Goal: Navigation & Orientation: Find specific page/section

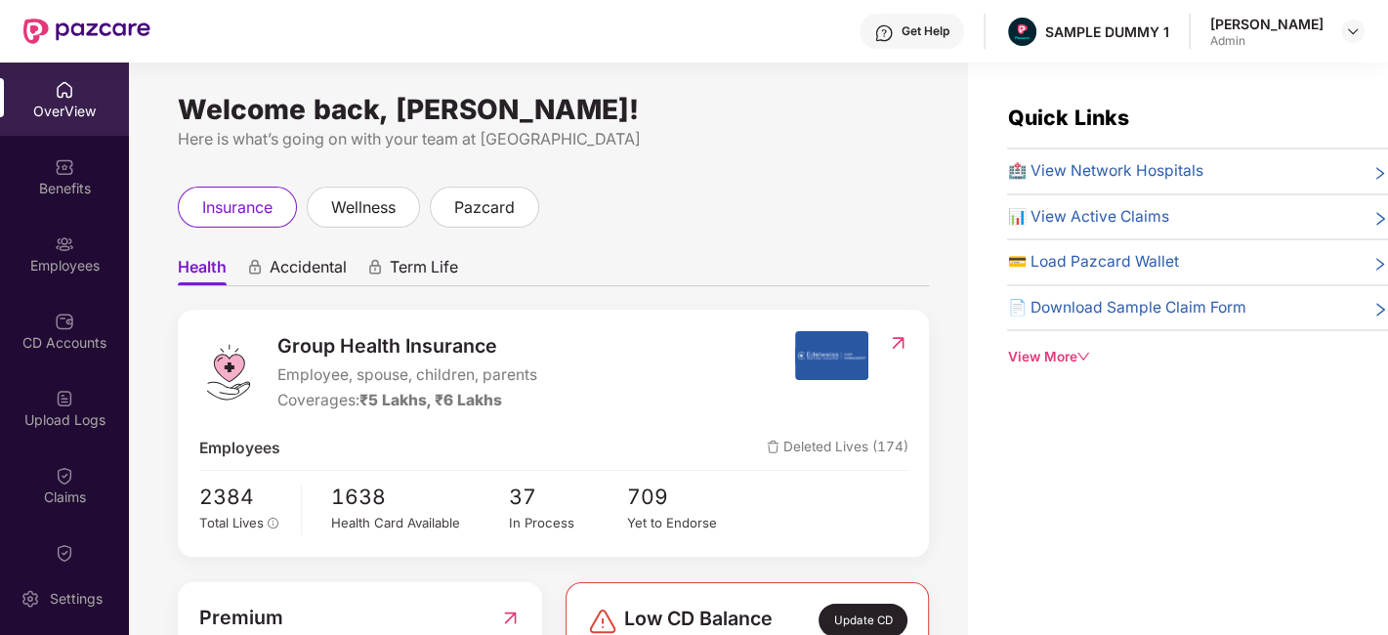
click at [86, 103] on div "OverView" at bounding box center [64, 112] width 129 height 20
click at [69, 146] on div "Benefits" at bounding box center [64, 176] width 129 height 73
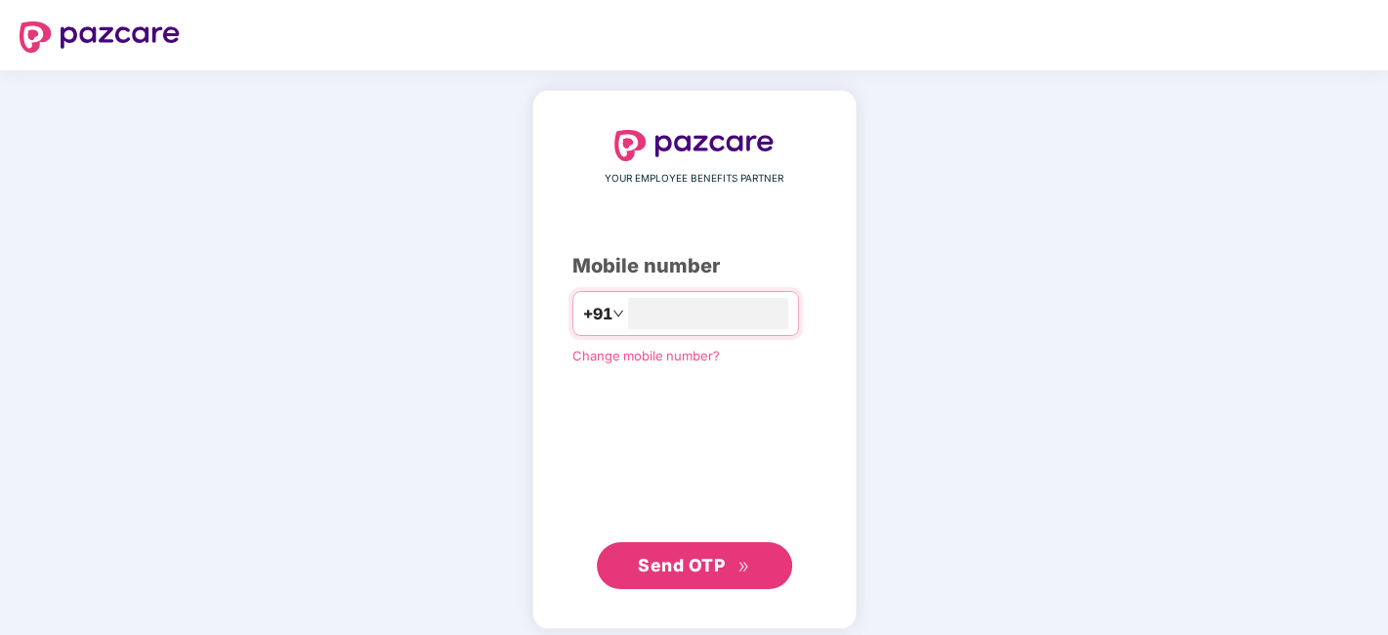
type input "**********"
click at [712, 564] on span "Send OTP" at bounding box center [681, 563] width 87 height 21
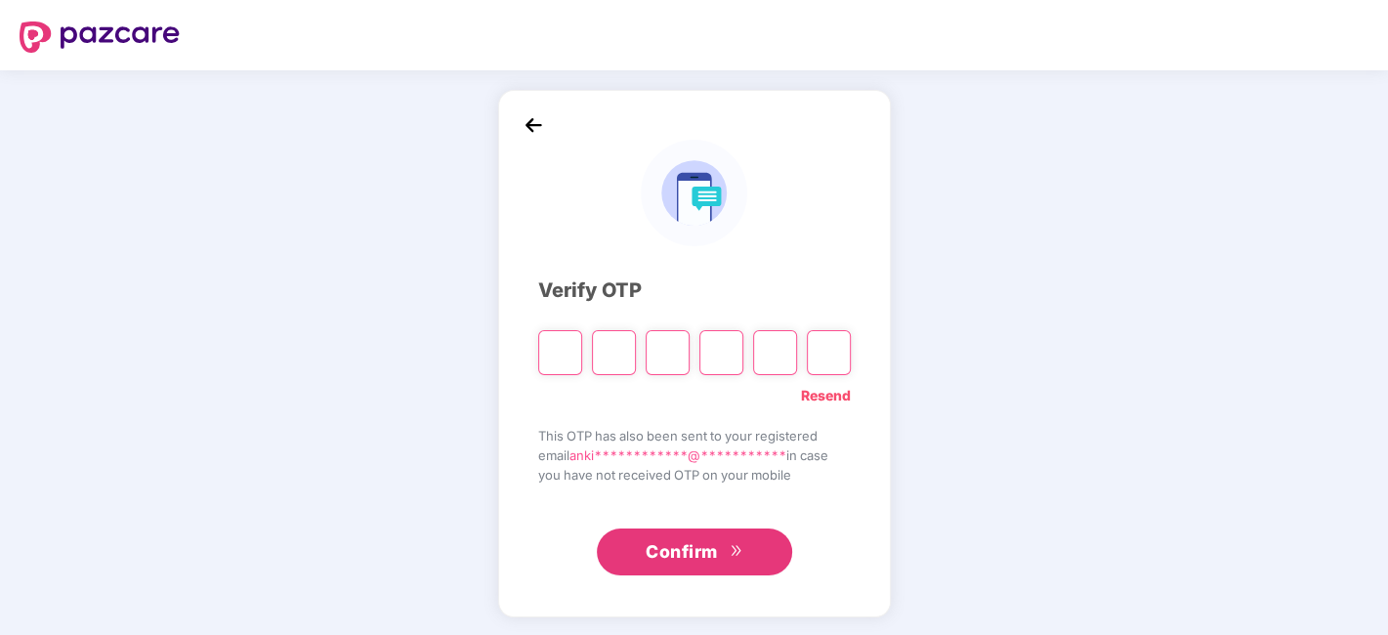
type input "*"
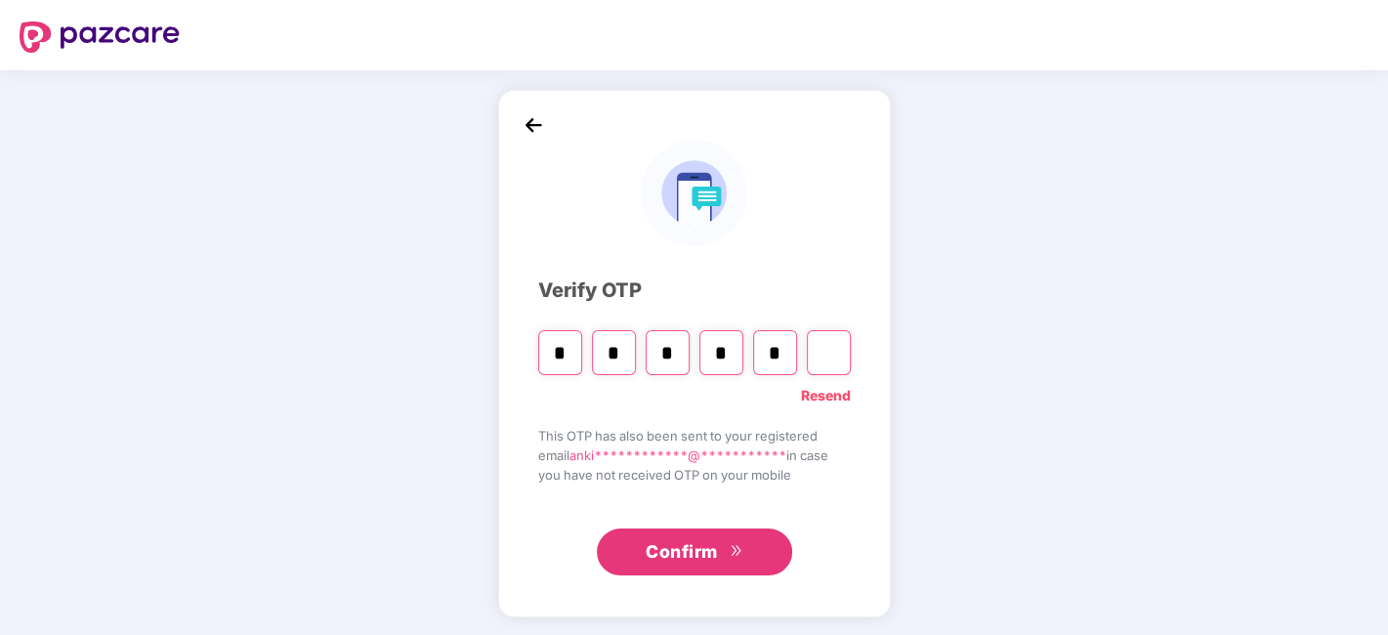
type input "*"
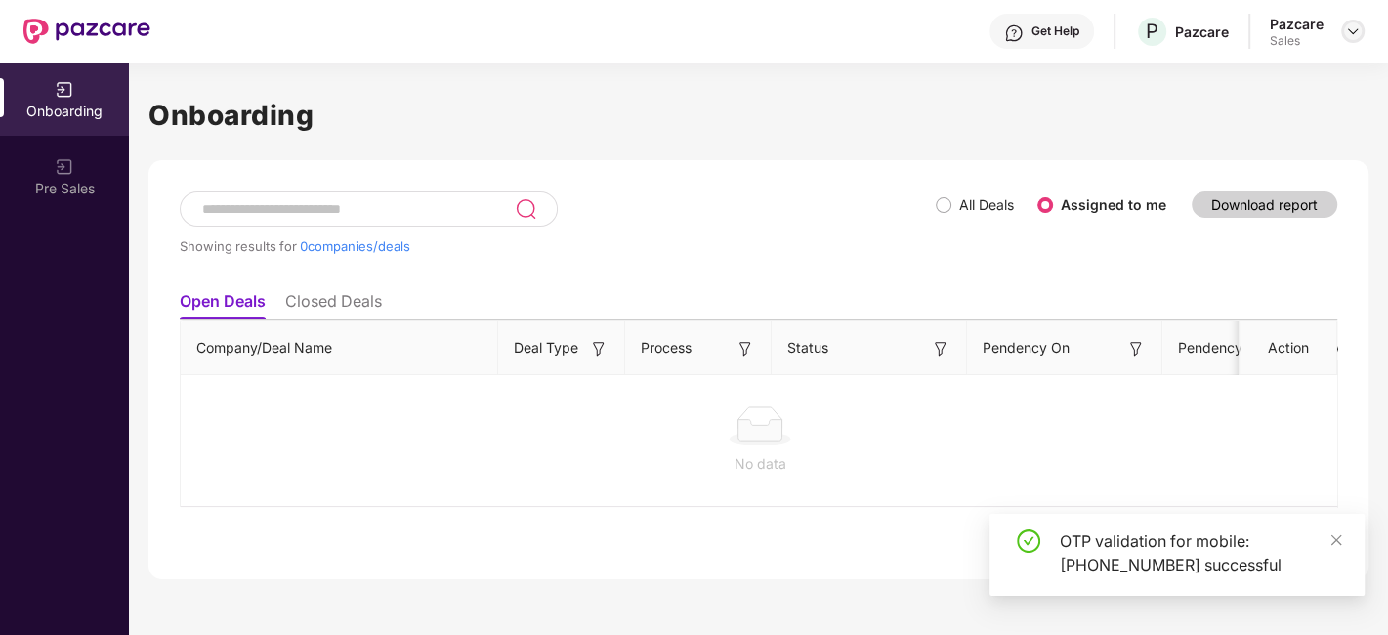
click at [1356, 26] on img at bounding box center [1353, 31] width 16 height 16
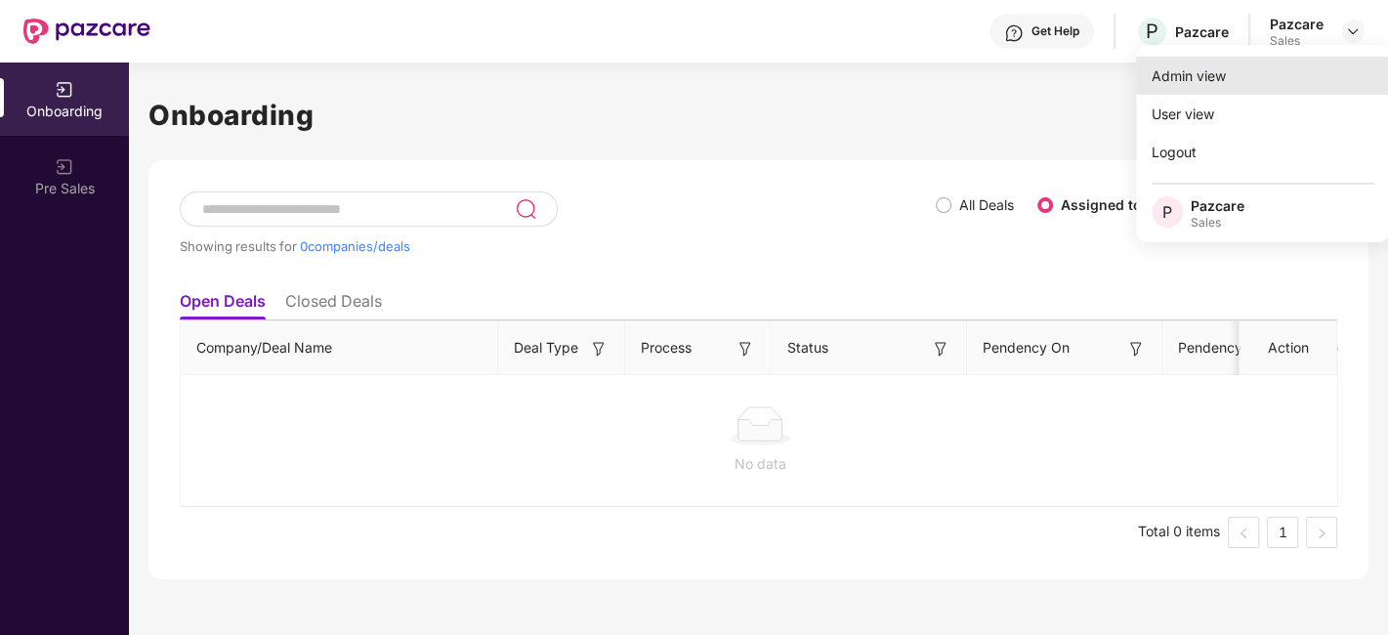
click at [1209, 69] on div "Admin view" at bounding box center [1263, 76] width 254 height 38
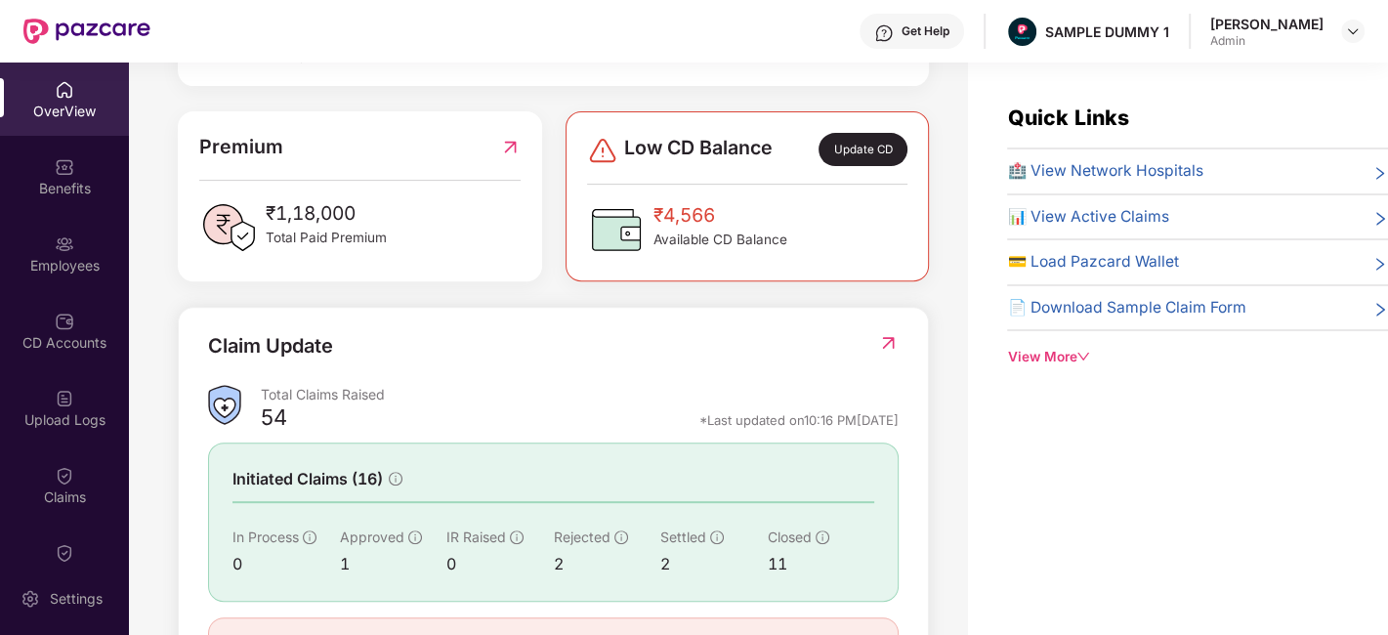
scroll to position [472, 0]
click at [54, 191] on div "Benefits" at bounding box center [64, 189] width 129 height 20
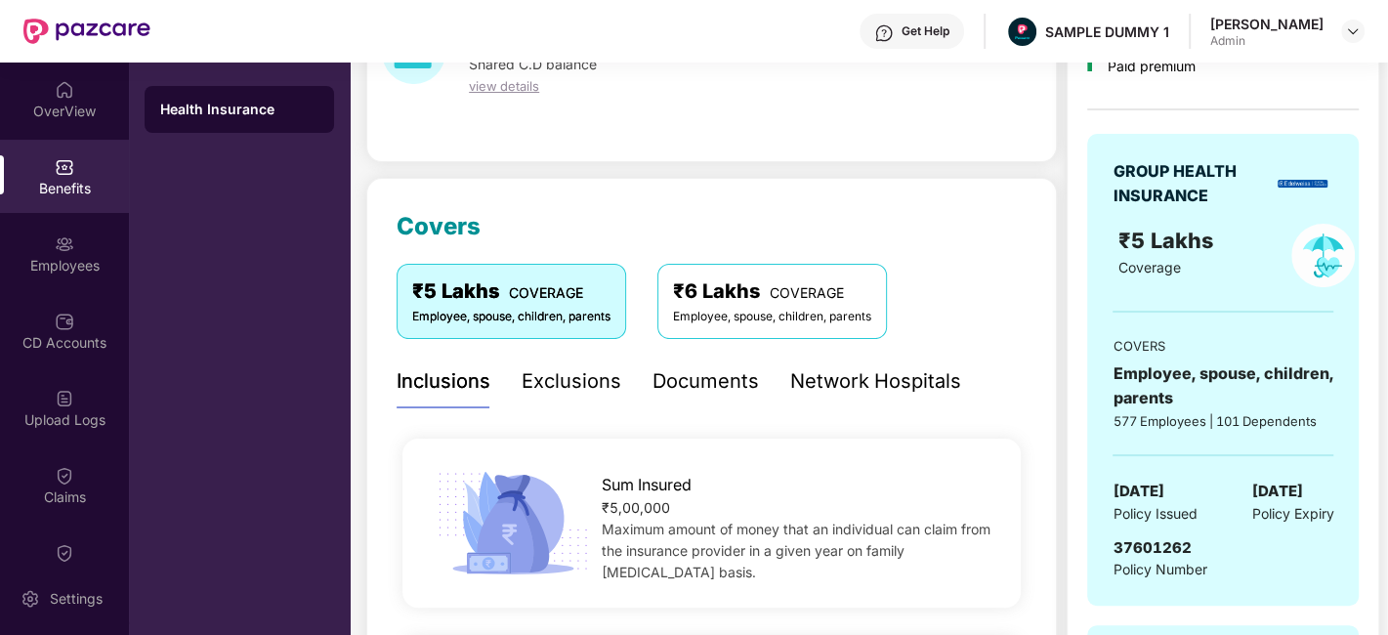
scroll to position [123, 0]
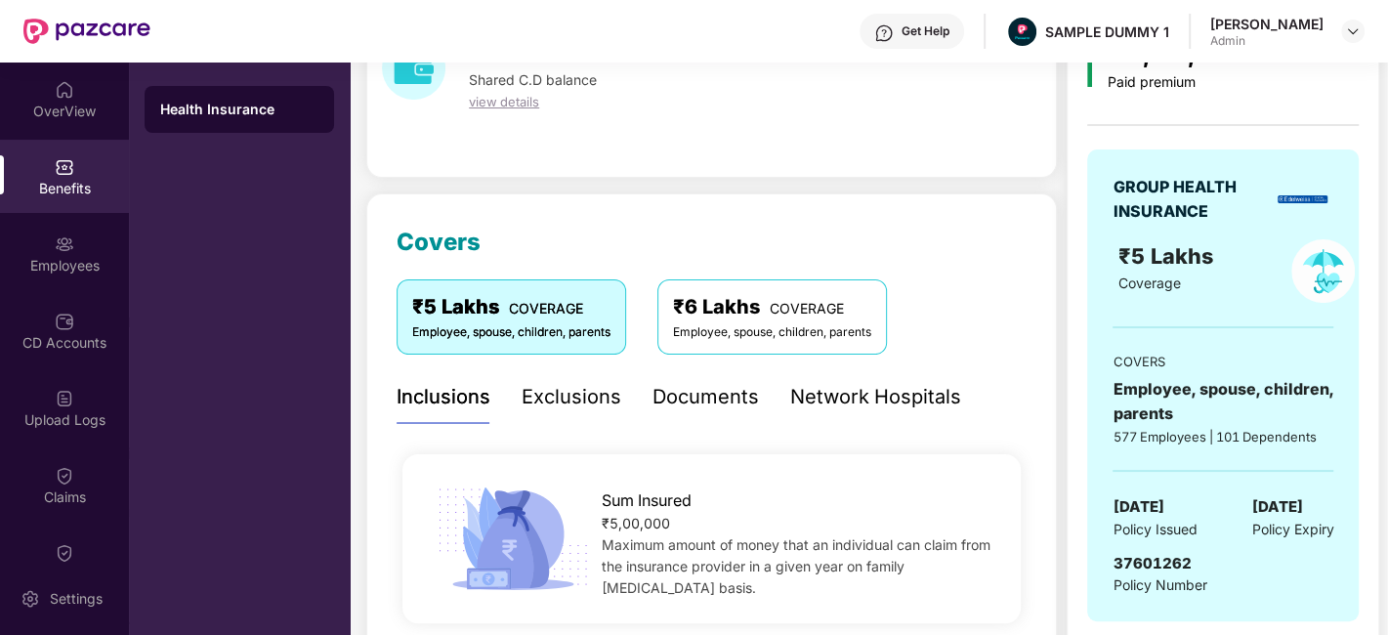
click at [558, 401] on div "Exclusions" at bounding box center [572, 397] width 100 height 30
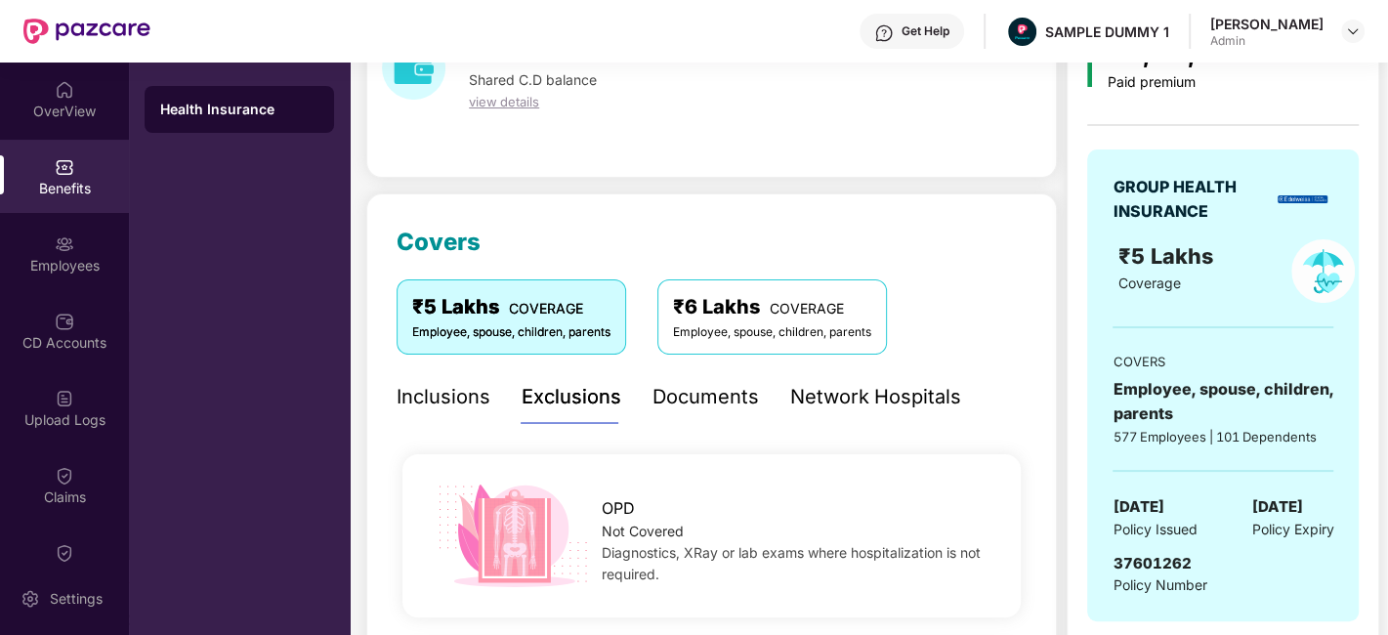
click at [696, 400] on div "Documents" at bounding box center [705, 397] width 106 height 30
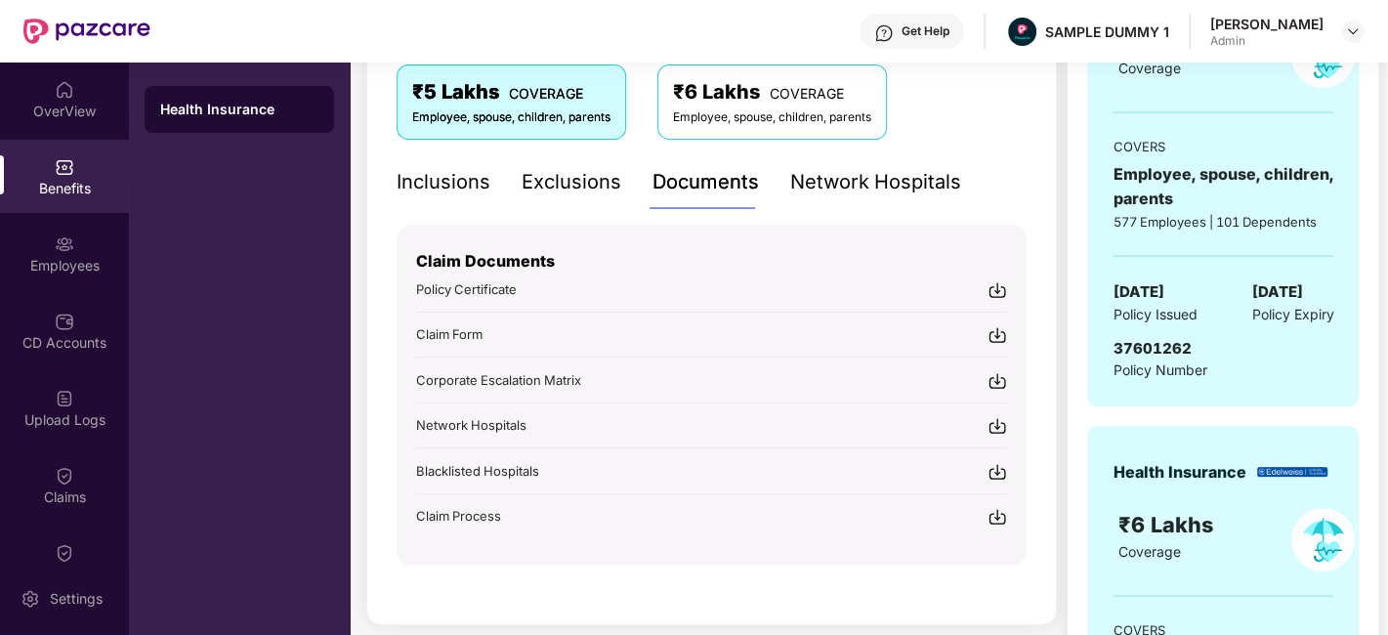
scroll to position [352, 0]
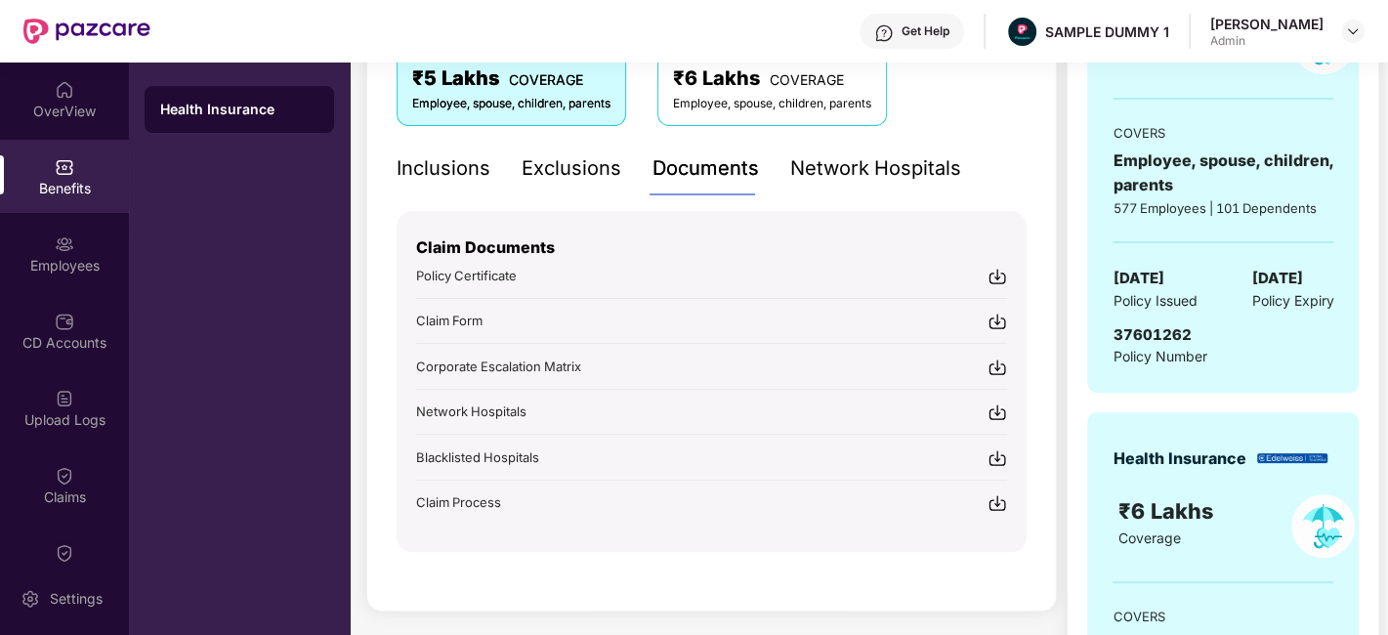
click at [900, 172] on div "Network Hospitals" at bounding box center [875, 168] width 171 height 30
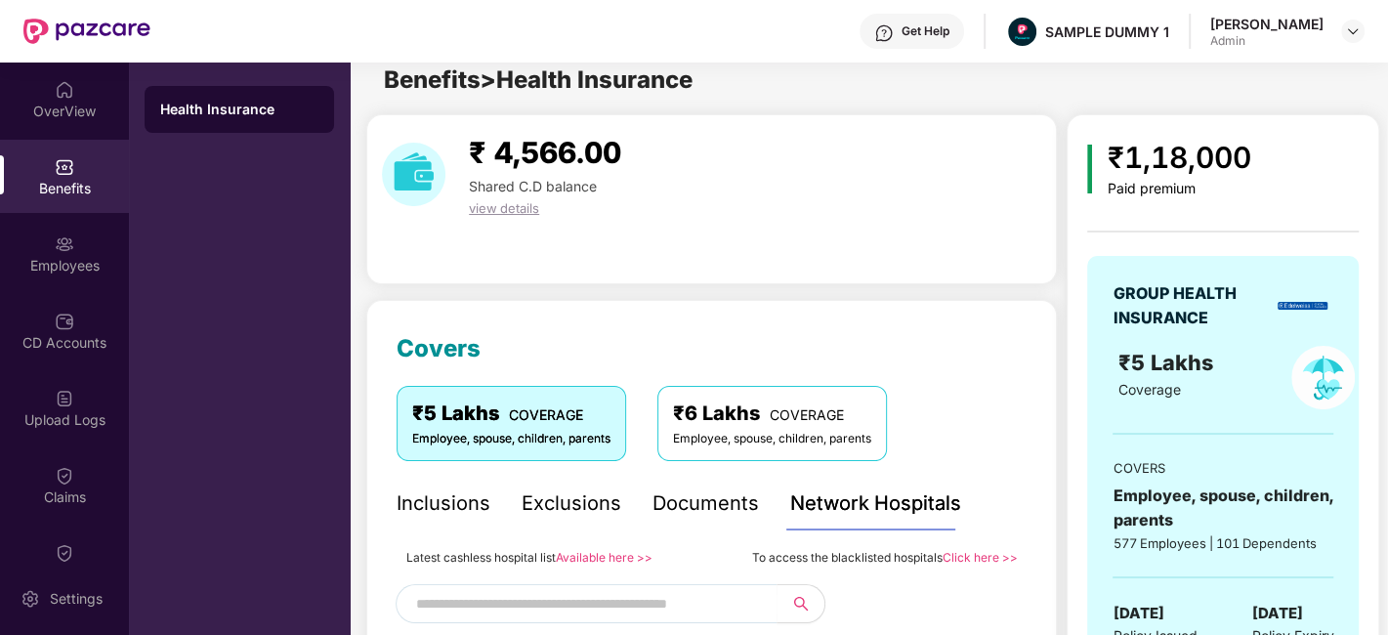
scroll to position [0, 0]
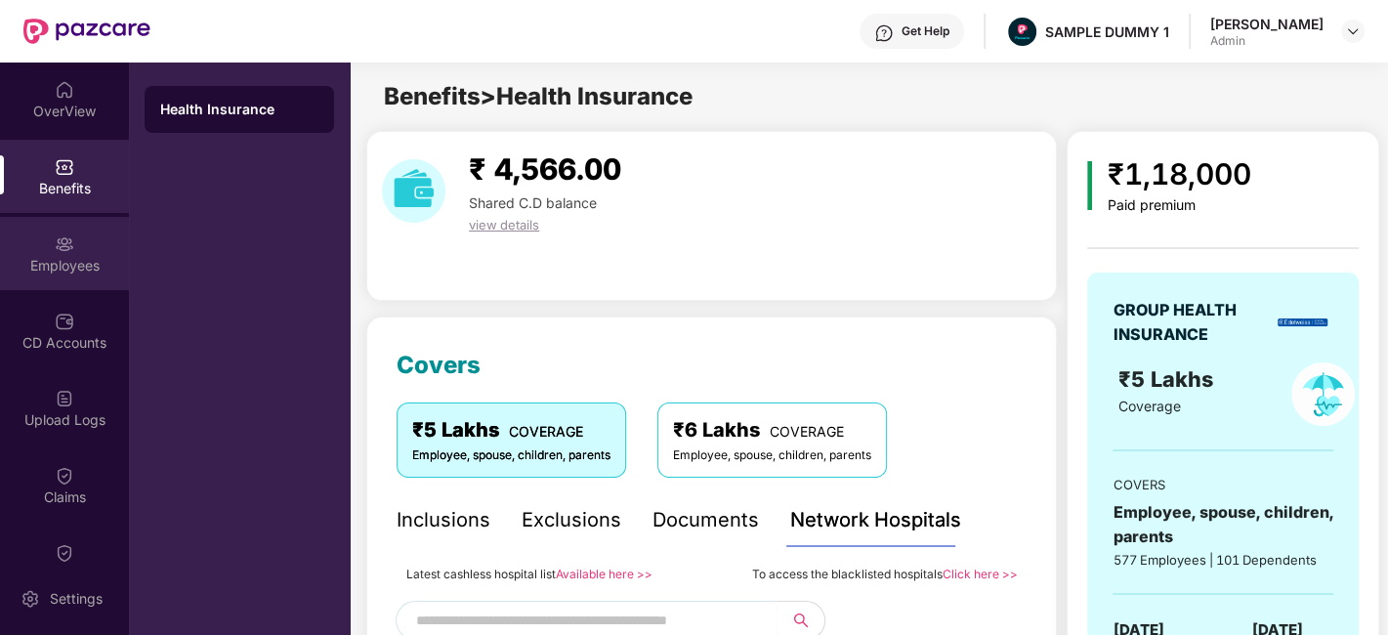
click at [72, 265] on div "Employees" at bounding box center [64, 266] width 129 height 20
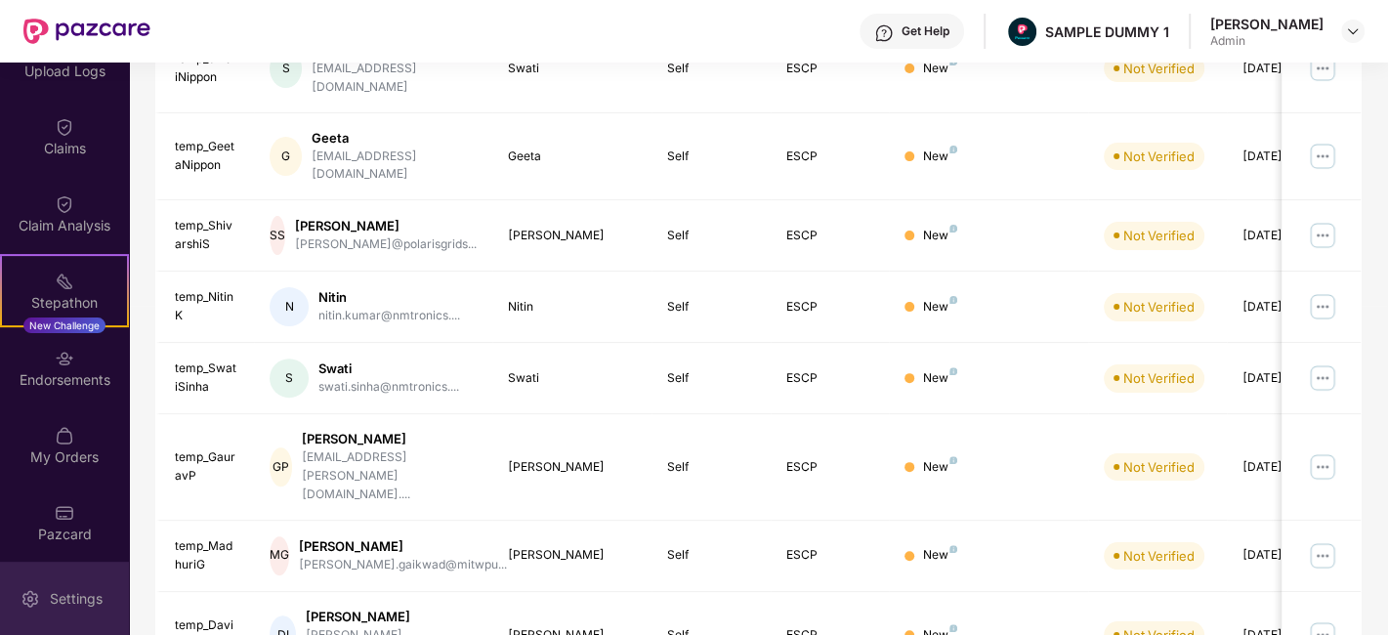
scroll to position [401, 0]
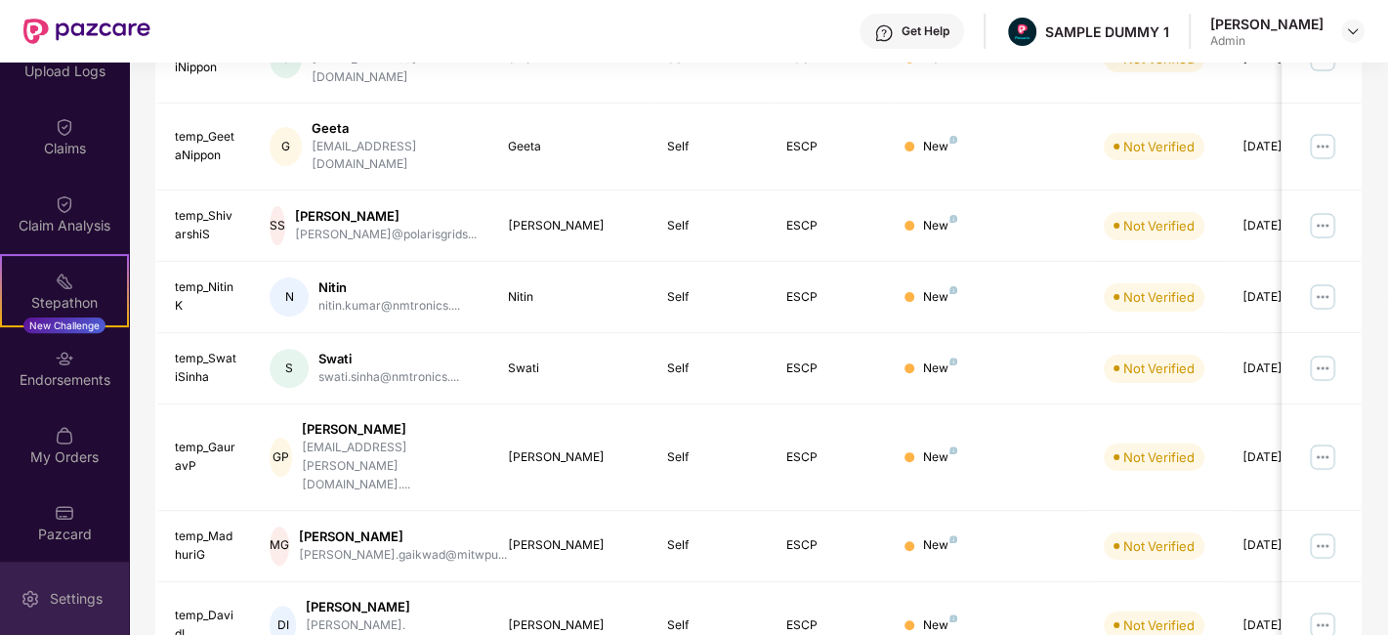
click at [53, 584] on div "Settings" at bounding box center [64, 598] width 129 height 73
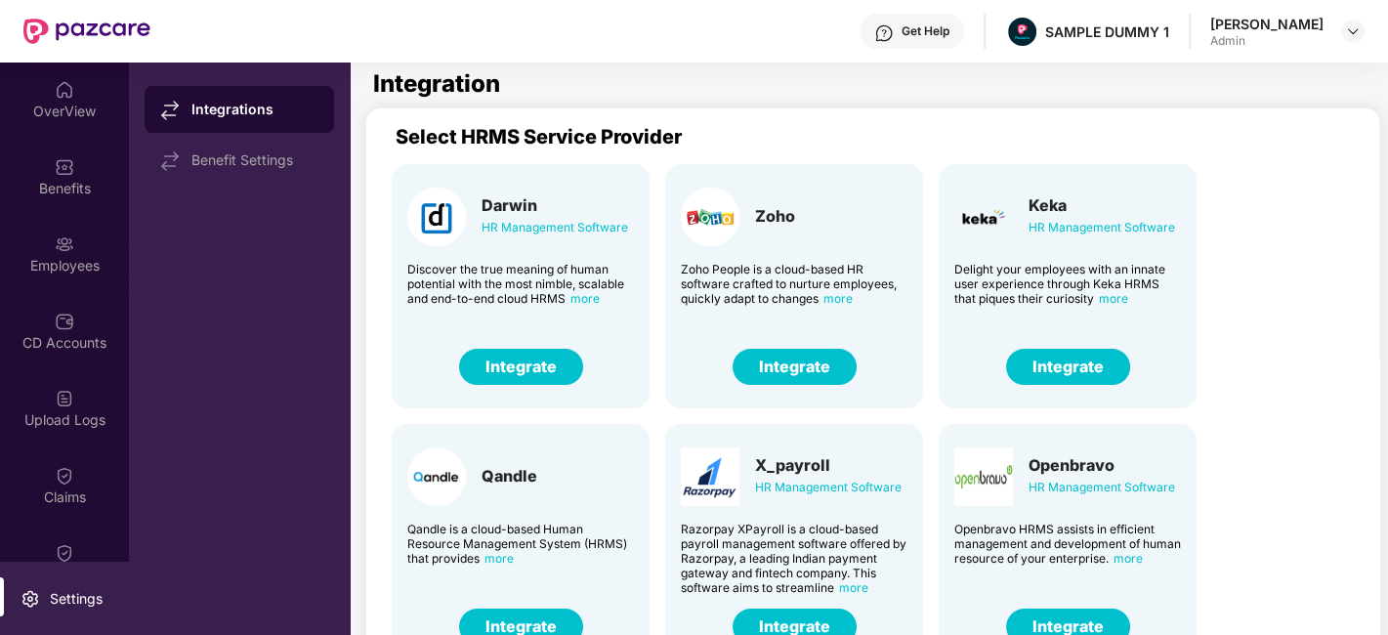
click at [1079, 360] on button "Integrate" at bounding box center [1068, 367] width 124 height 36
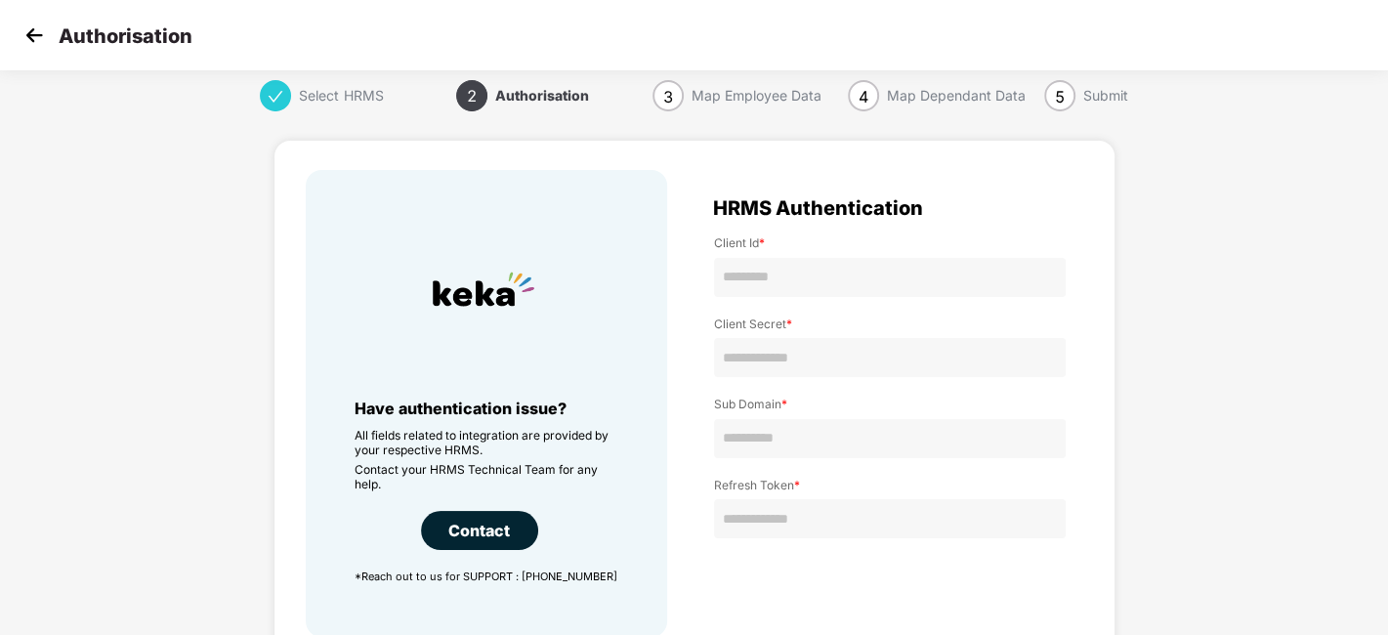
click at [28, 40] on img at bounding box center [34, 35] width 29 height 29
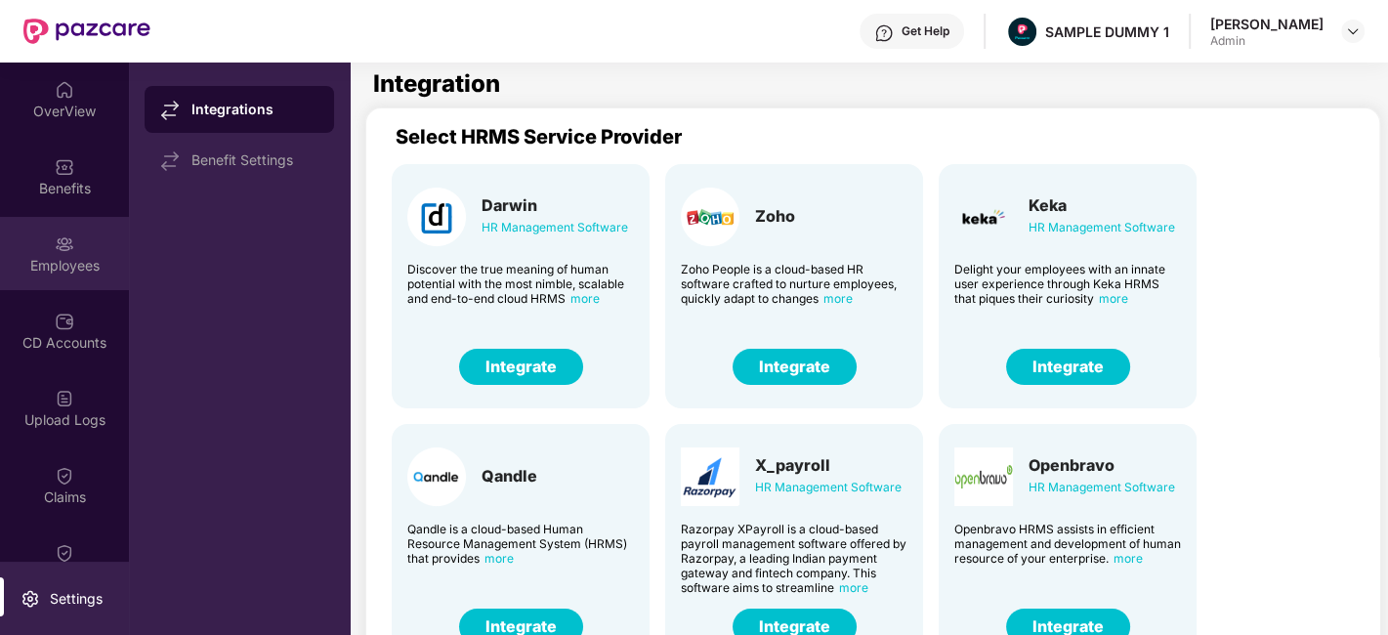
click at [59, 261] on div "Employees" at bounding box center [64, 266] width 129 height 20
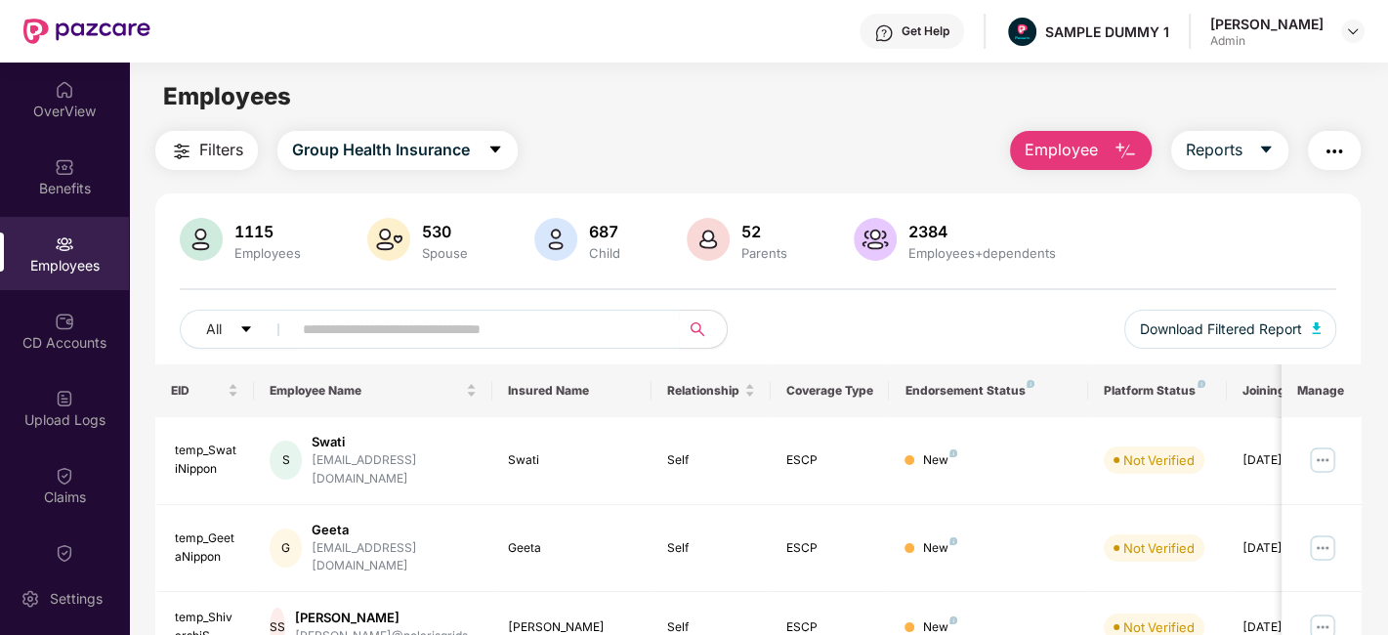
click at [1043, 163] on button "Employee" at bounding box center [1081, 150] width 142 height 39
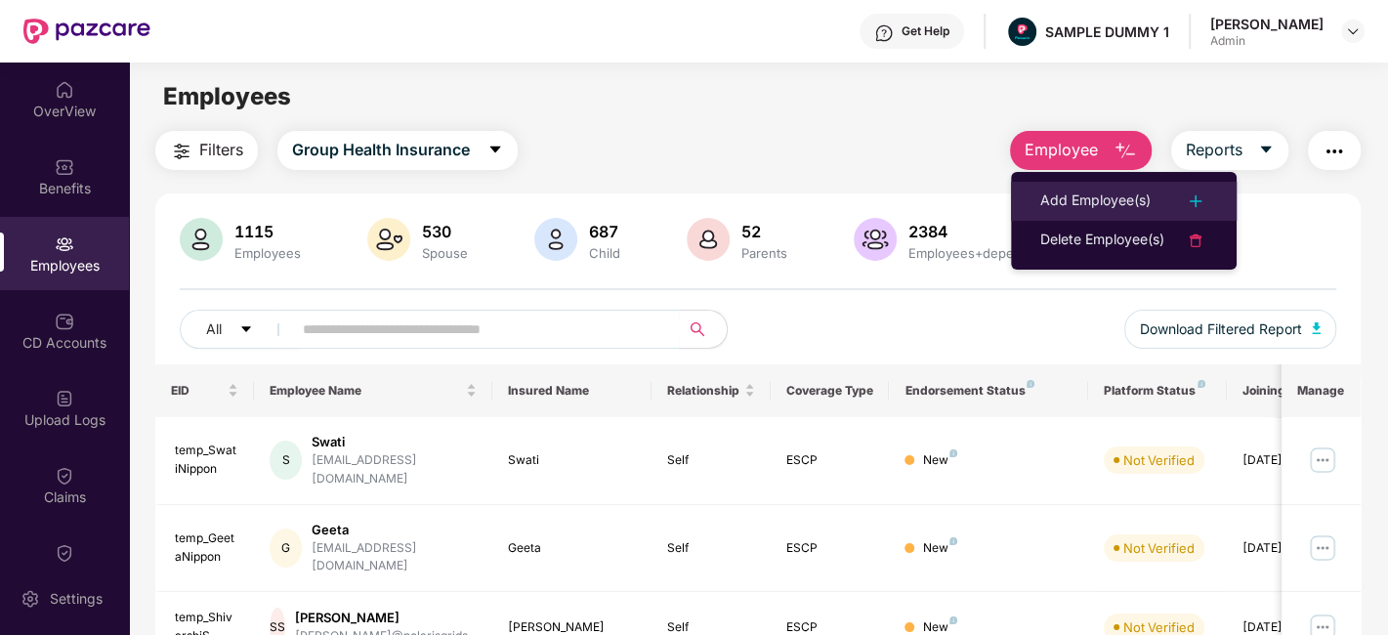
click at [1081, 189] on div "Add Employee(s)" at bounding box center [1095, 200] width 110 height 23
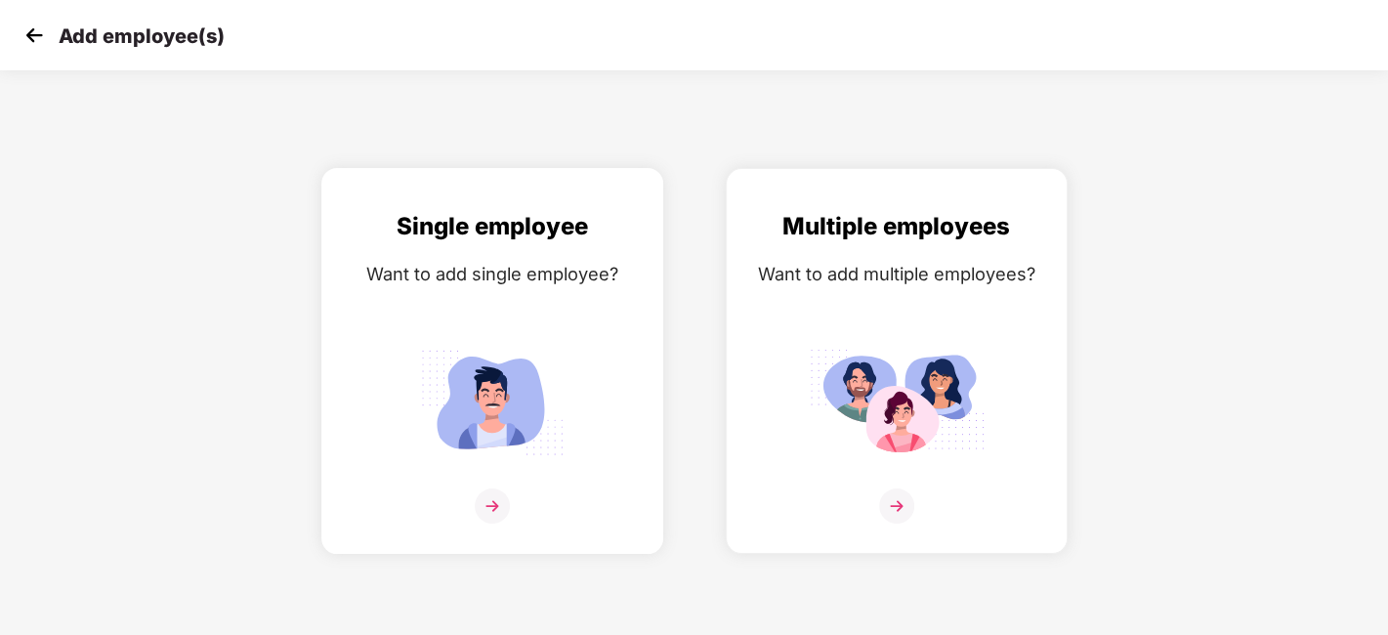
click at [491, 505] on img at bounding box center [492, 505] width 35 height 35
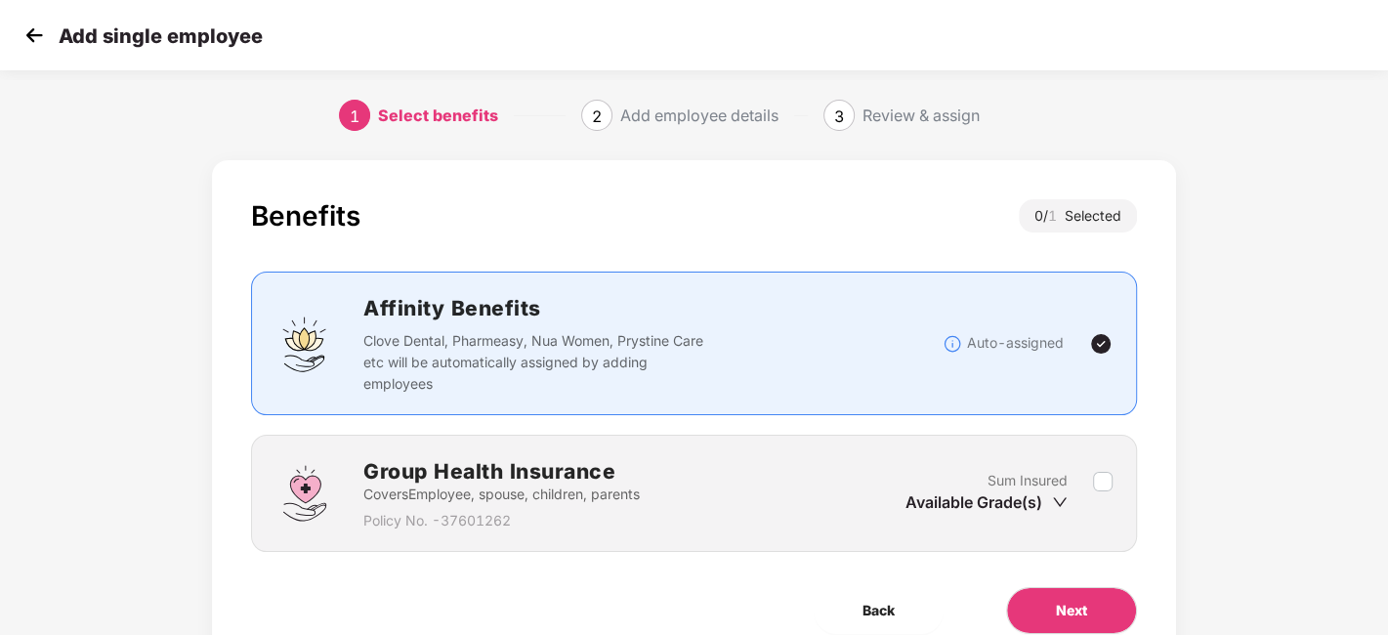
click at [1104, 467] on div "Group Health Insurance Covers Employee, spouse, children, parents Policy No. - …" at bounding box center [693, 493] width 837 height 76
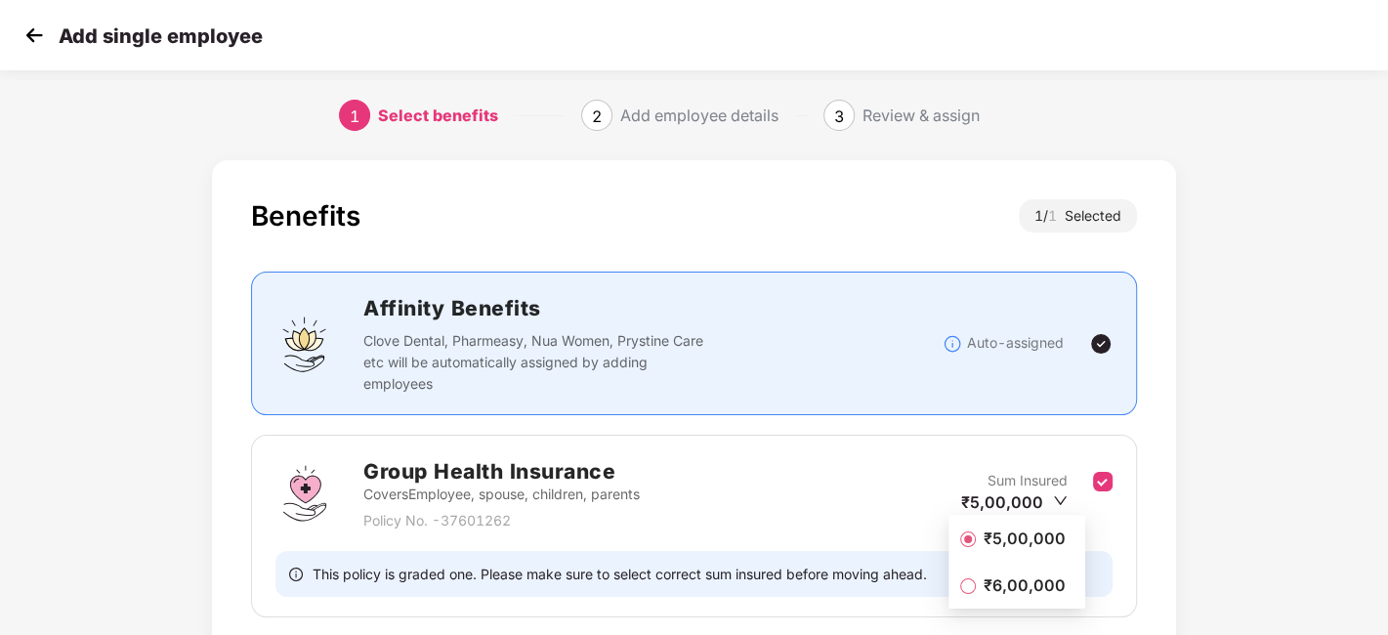
click at [1128, 458] on div "Group Health Insurance Covers Employee, spouse, children, parents Policy No. - …" at bounding box center [694, 526] width 886 height 183
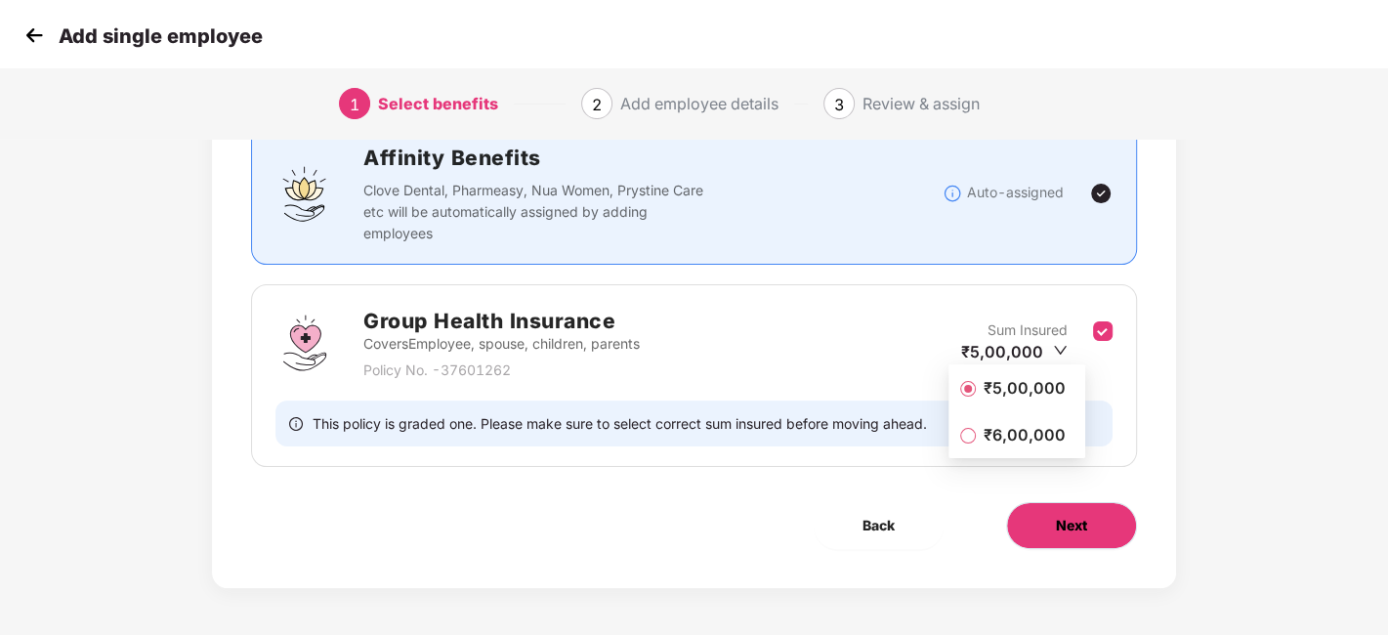
click at [1101, 512] on button "Next" at bounding box center [1071, 525] width 131 height 47
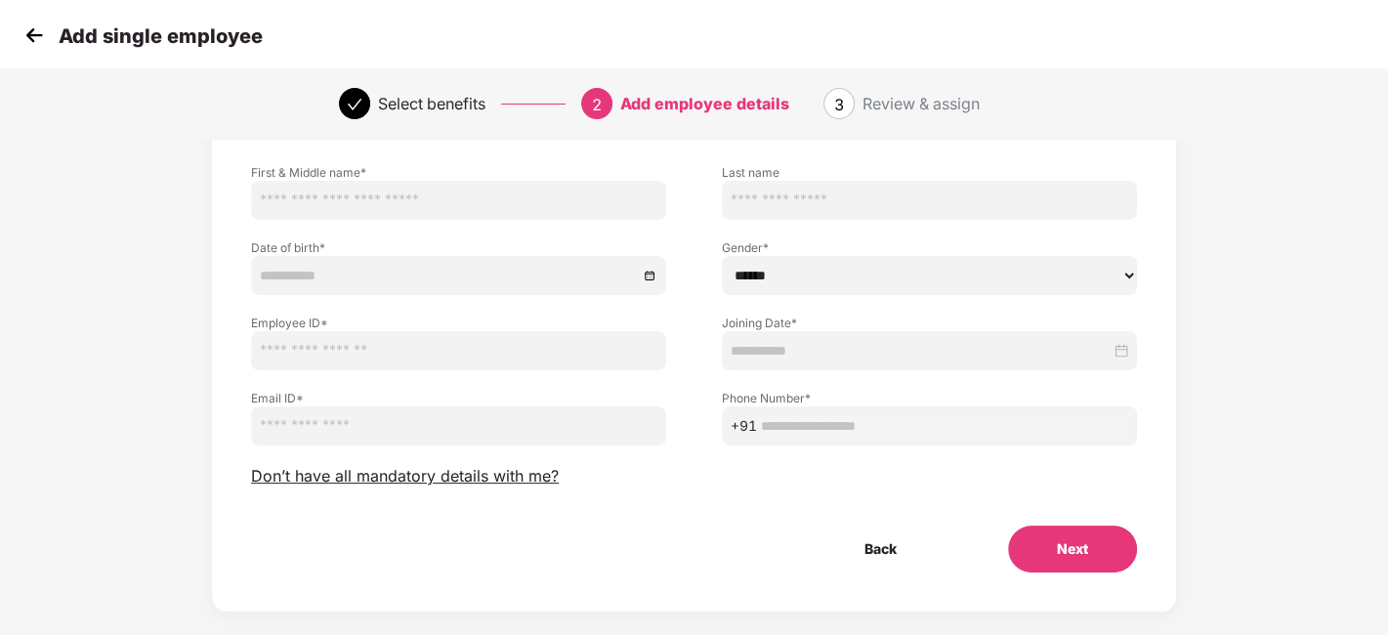
scroll to position [120, 0]
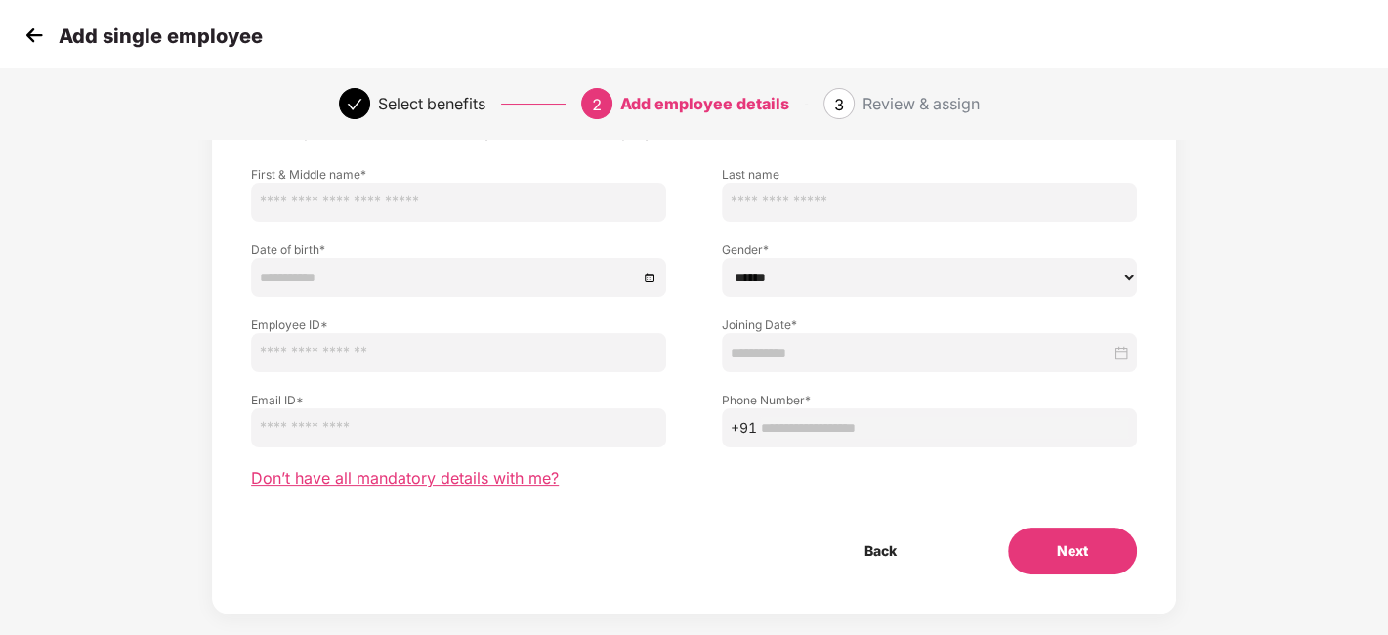
click at [391, 482] on span "Don’t have all mandatory details with me?" at bounding box center [405, 478] width 308 height 21
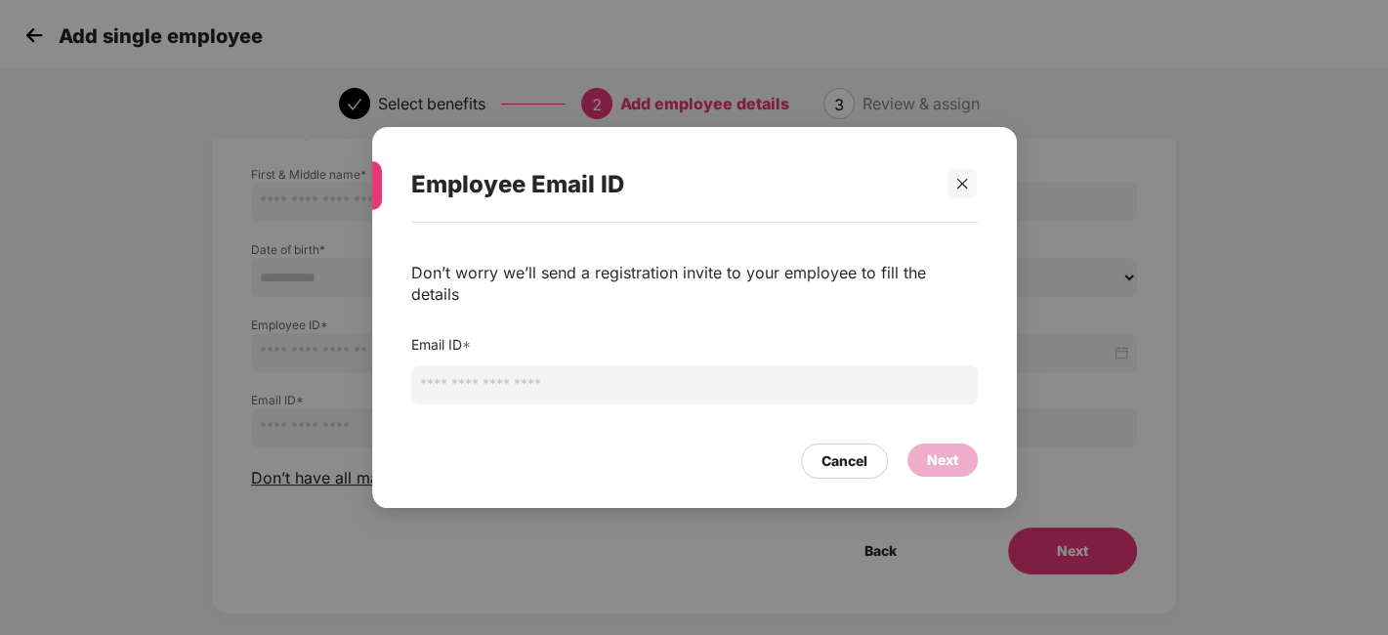
click at [956, 179] on div "Employee Email ID" at bounding box center [694, 184] width 566 height 76
click at [960, 186] on div at bounding box center [961, 183] width 29 height 29
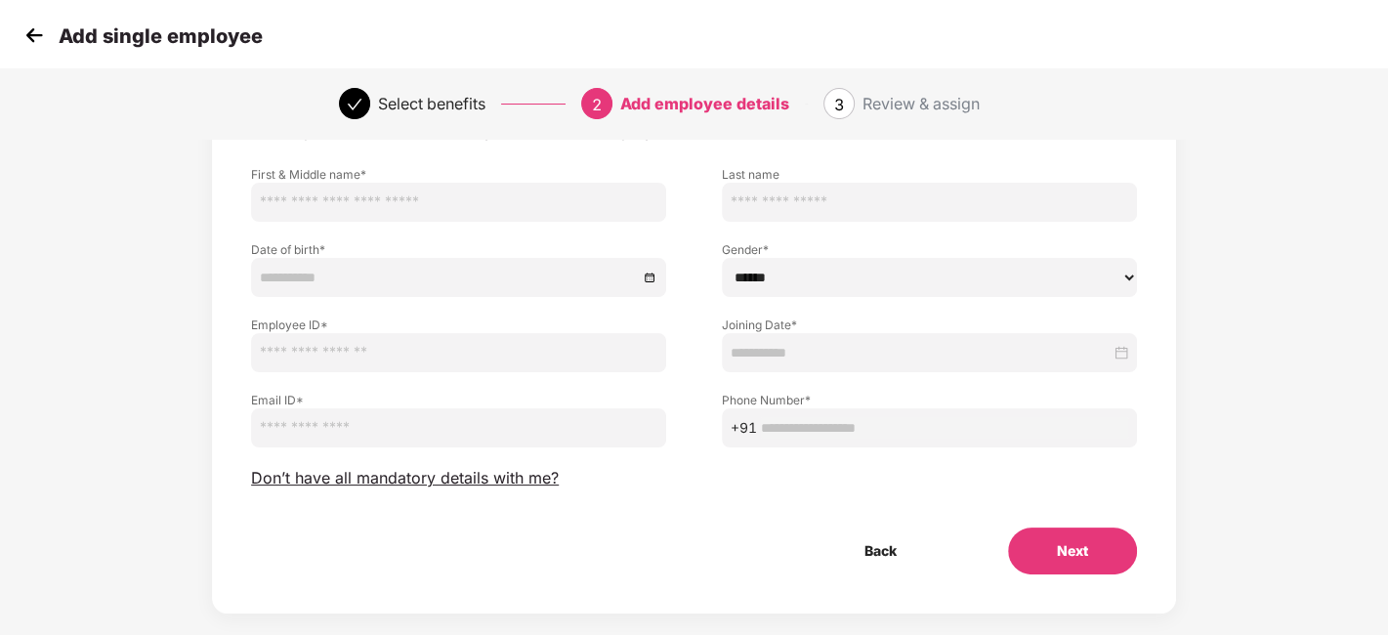
click at [56, 37] on div "Add single employee" at bounding box center [141, 35] width 243 height 28
click at [24, 30] on img at bounding box center [34, 35] width 29 height 29
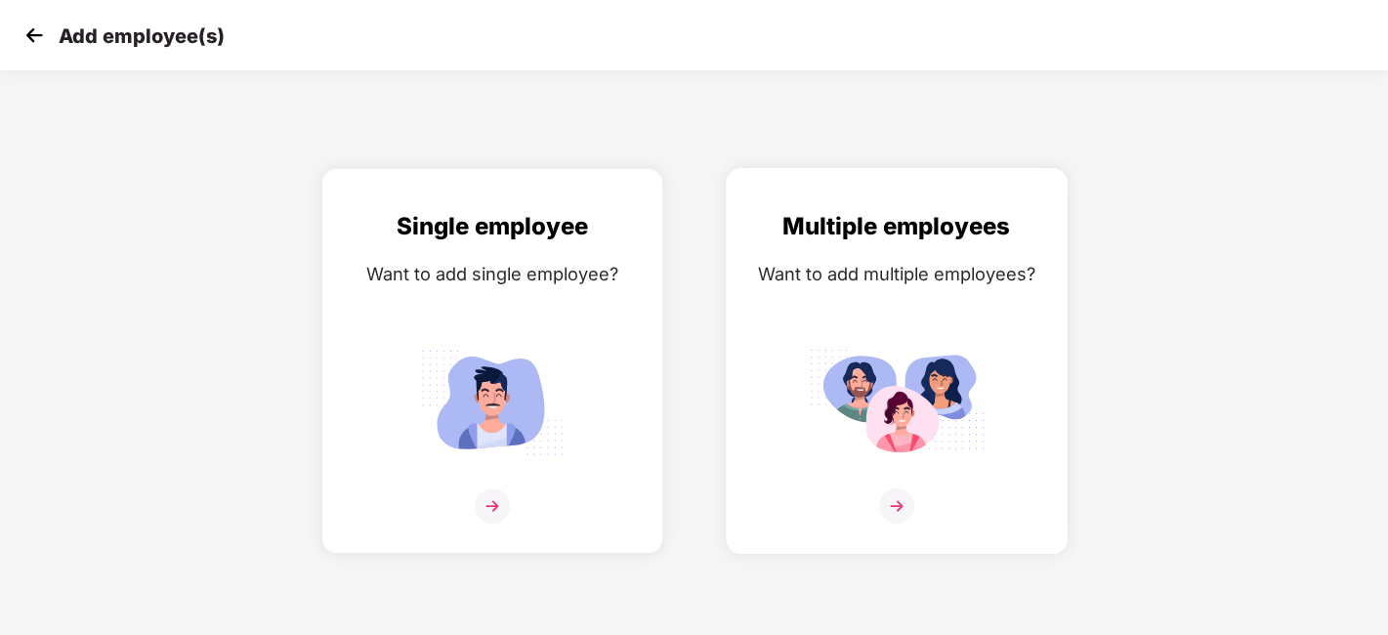
click at [897, 526] on div at bounding box center [896, 518] width 301 height 60
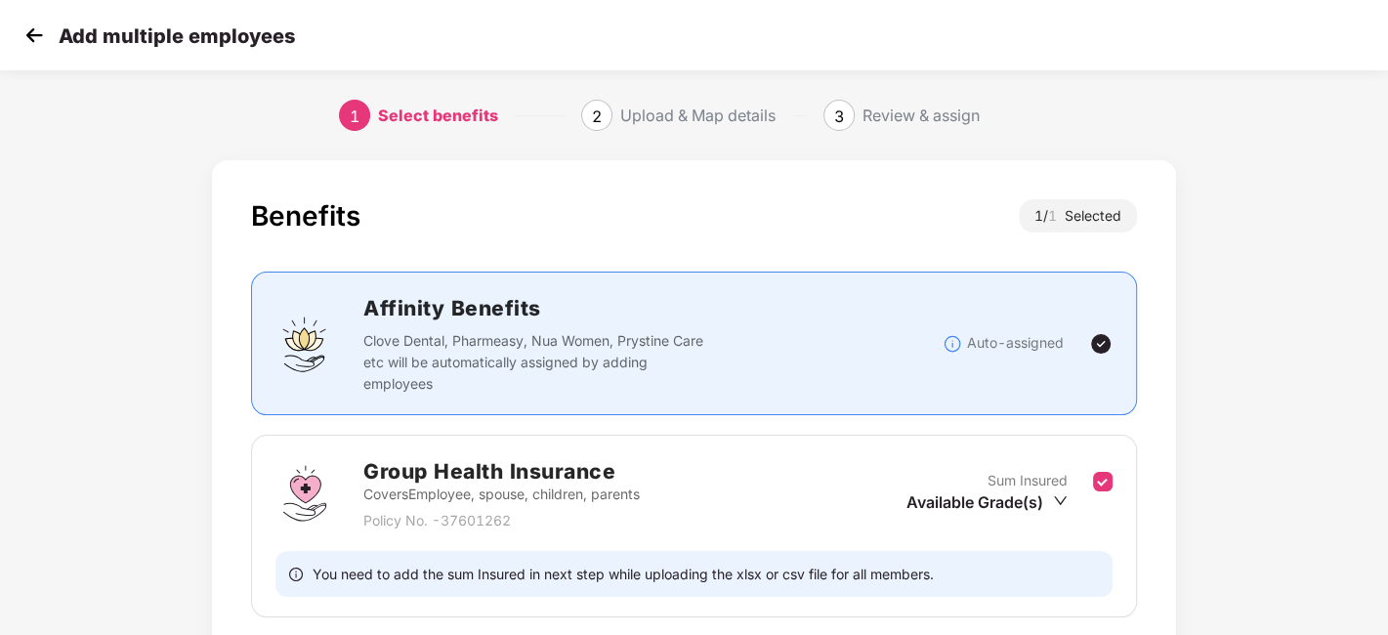
scroll to position [150, 0]
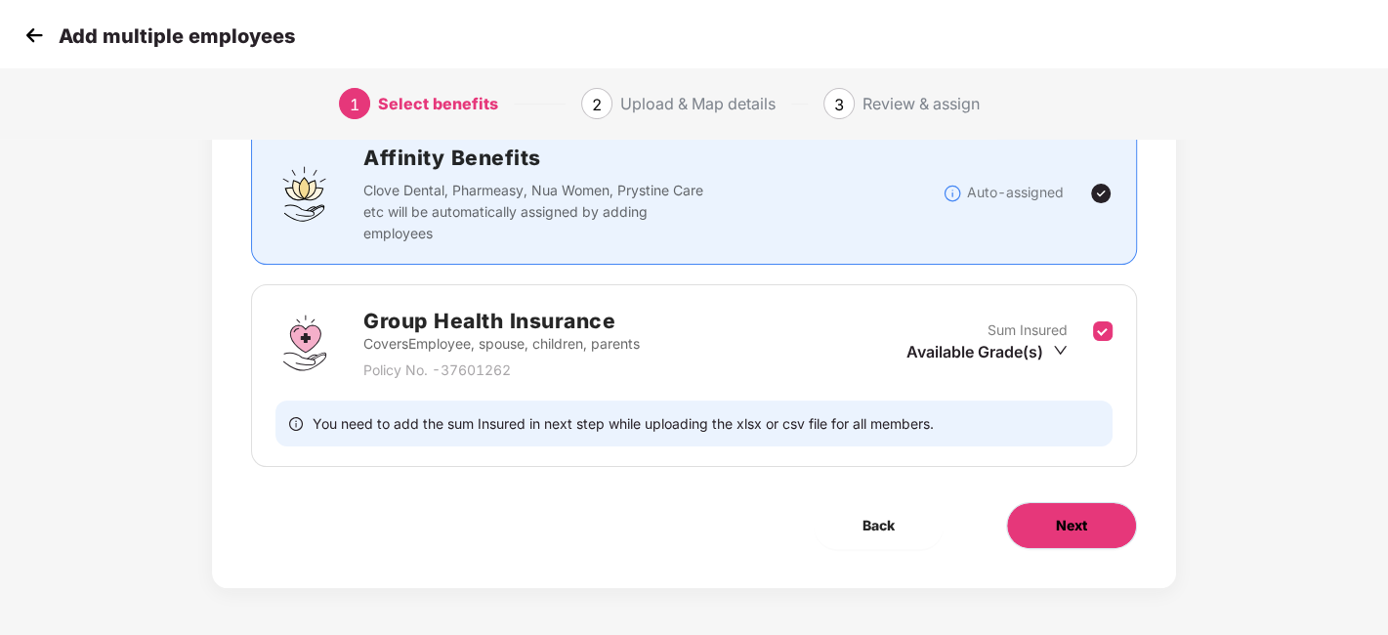
click at [1077, 504] on button "Next" at bounding box center [1071, 525] width 131 height 47
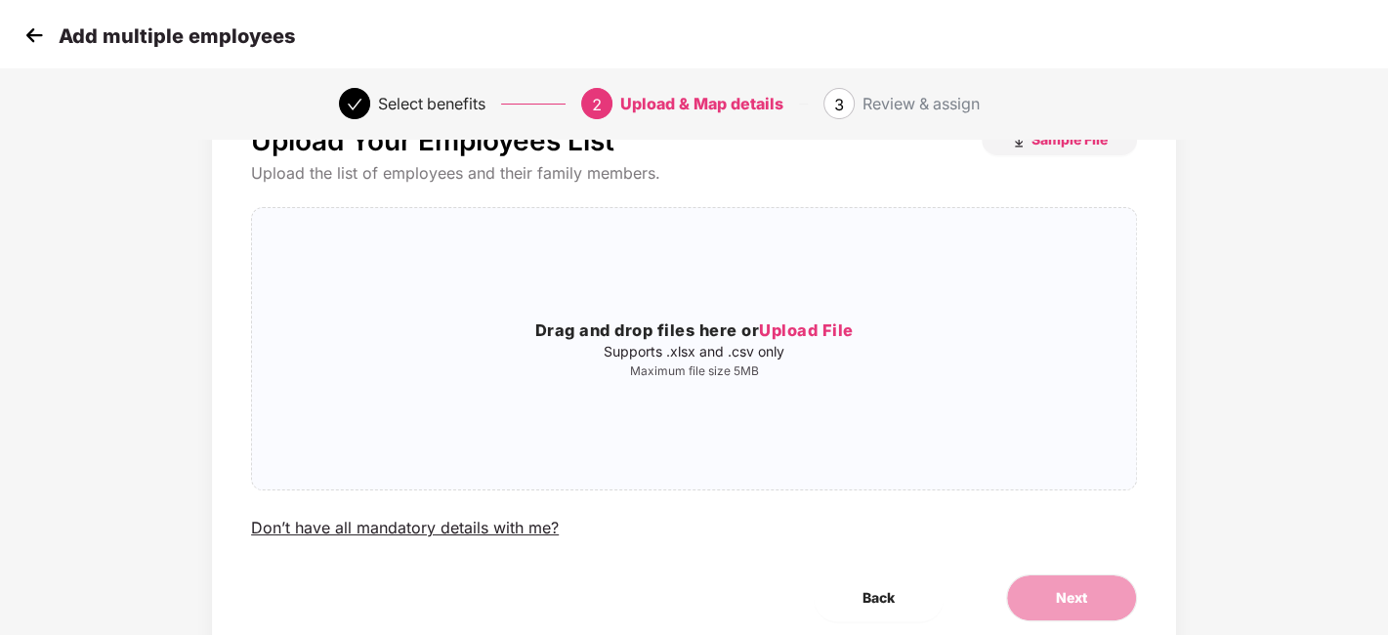
scroll to position [80, 0]
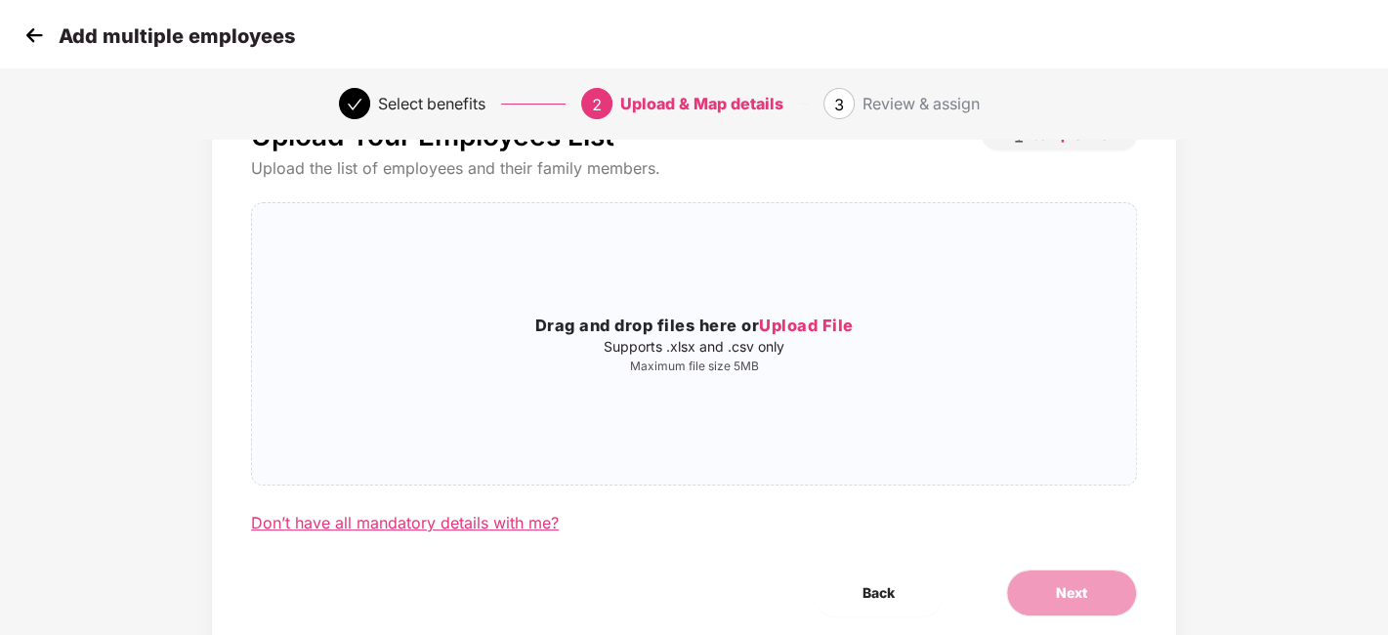
click at [458, 515] on div "Don’t have all mandatory details with me?" at bounding box center [405, 523] width 308 height 21
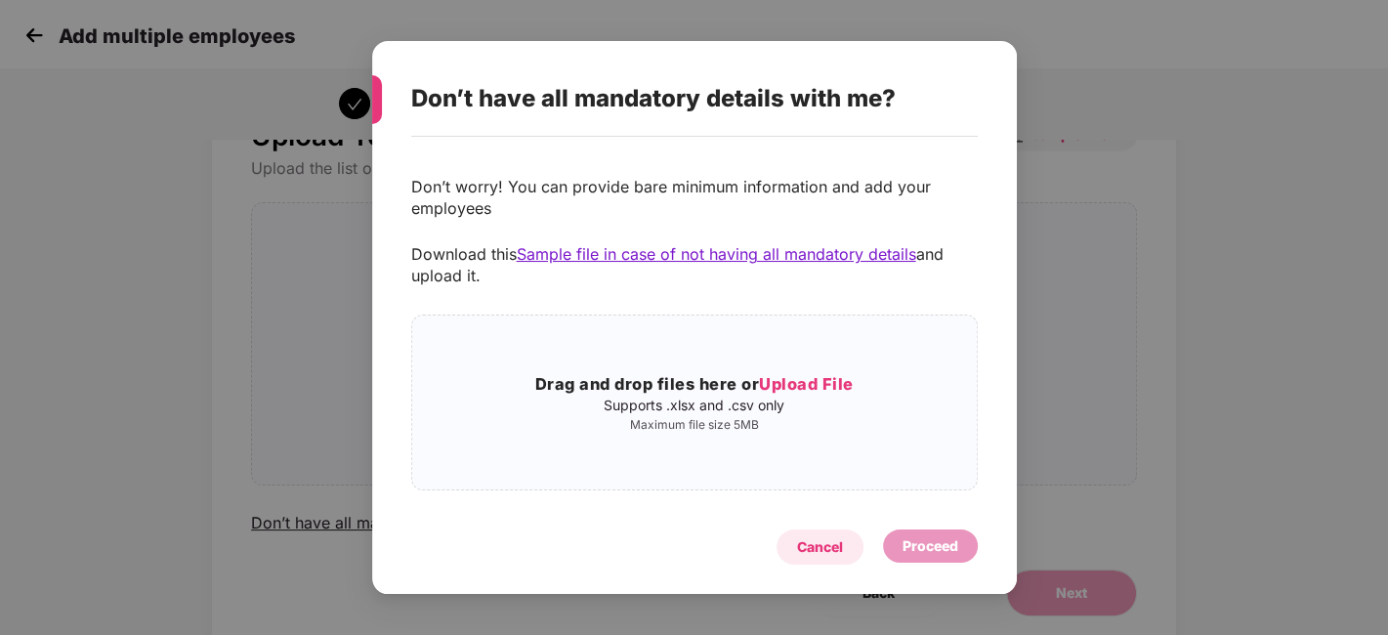
click at [808, 547] on div "Cancel" at bounding box center [820, 546] width 46 height 21
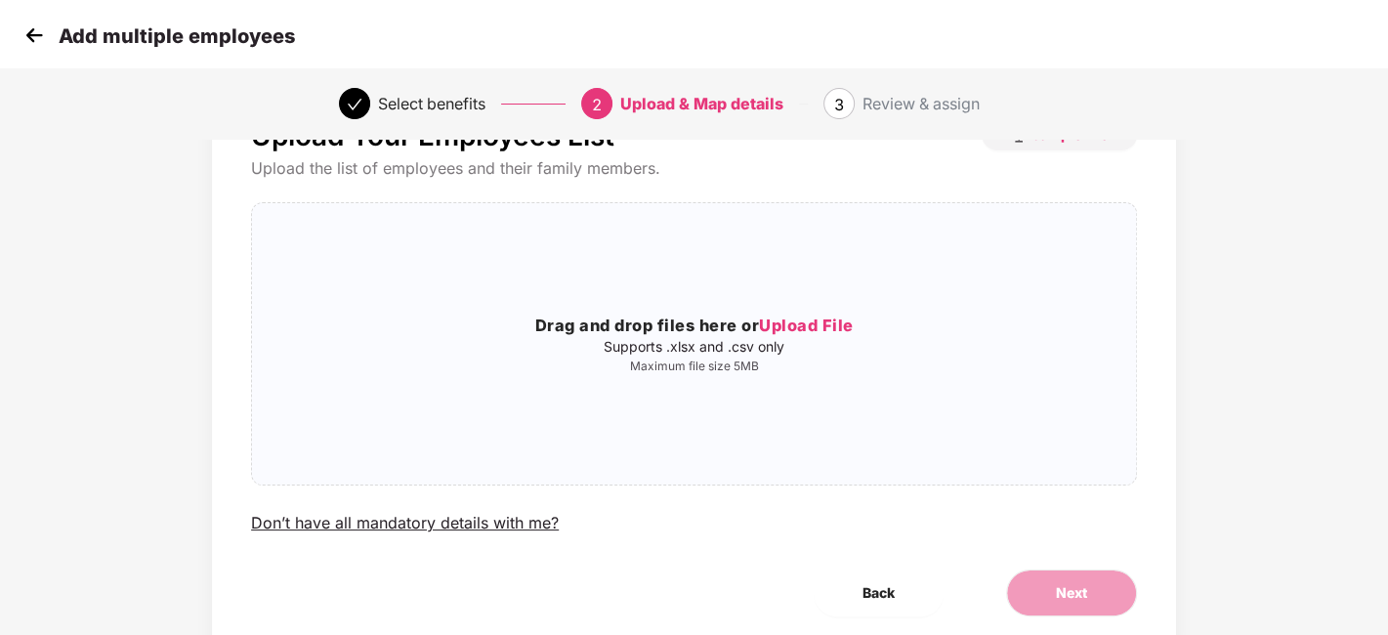
click at [29, 29] on img at bounding box center [34, 35] width 29 height 29
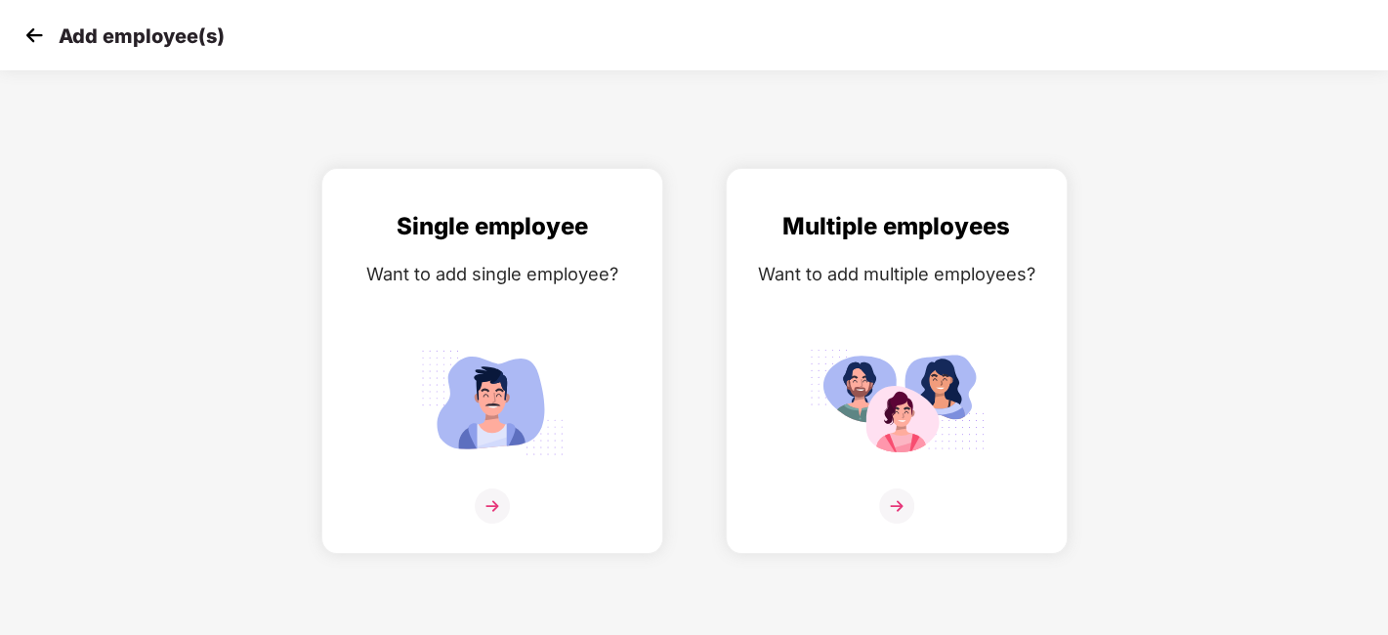
click at [29, 29] on img at bounding box center [34, 35] width 29 height 29
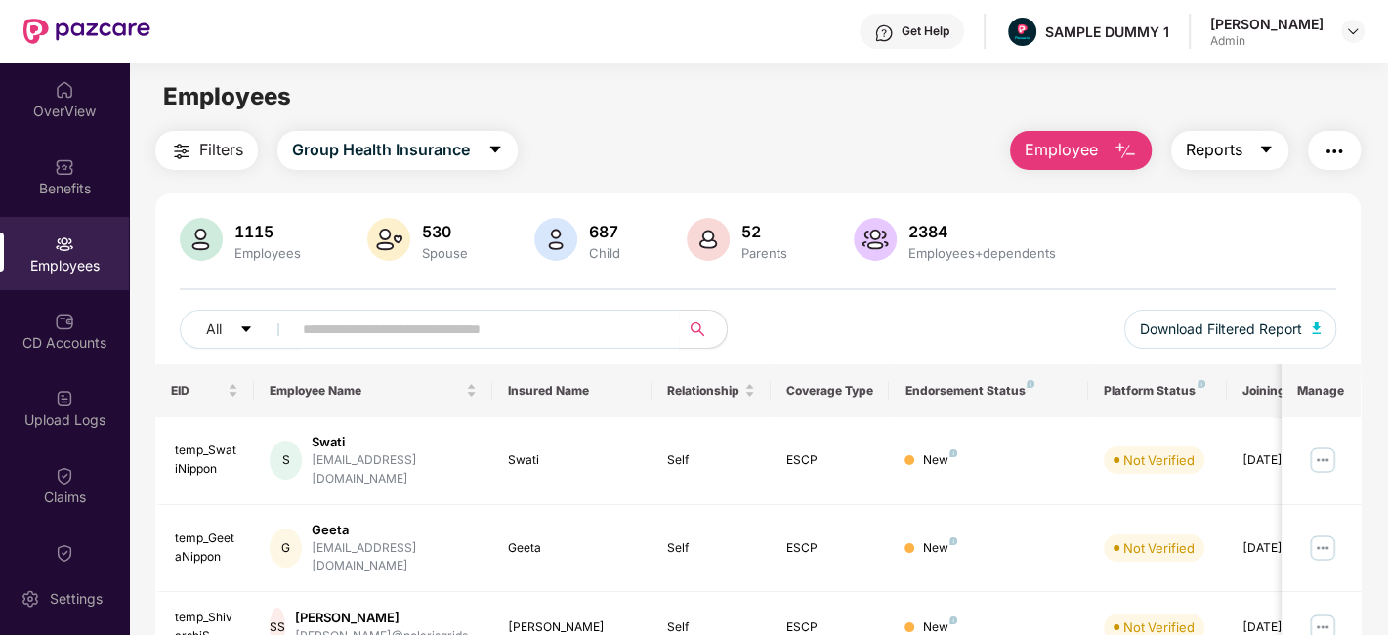
click at [1217, 160] on span "Reports" at bounding box center [1214, 150] width 57 height 24
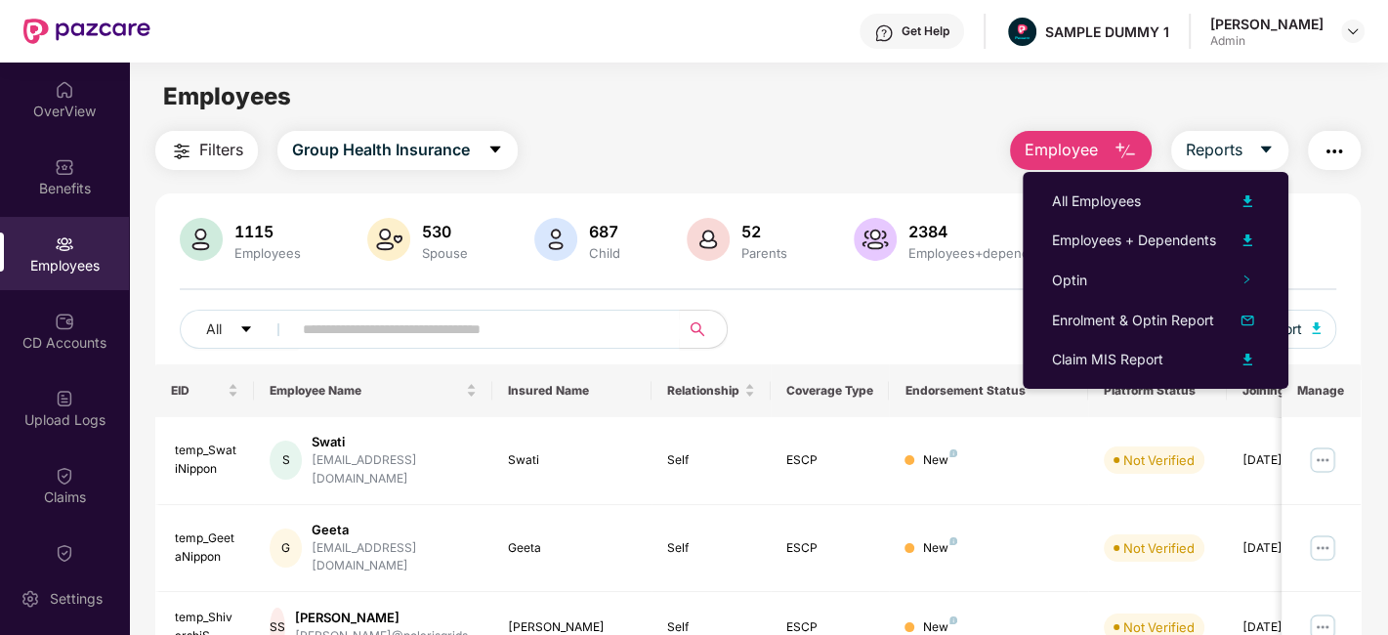
click at [1334, 162] on img "button" at bounding box center [1333, 151] width 23 height 23
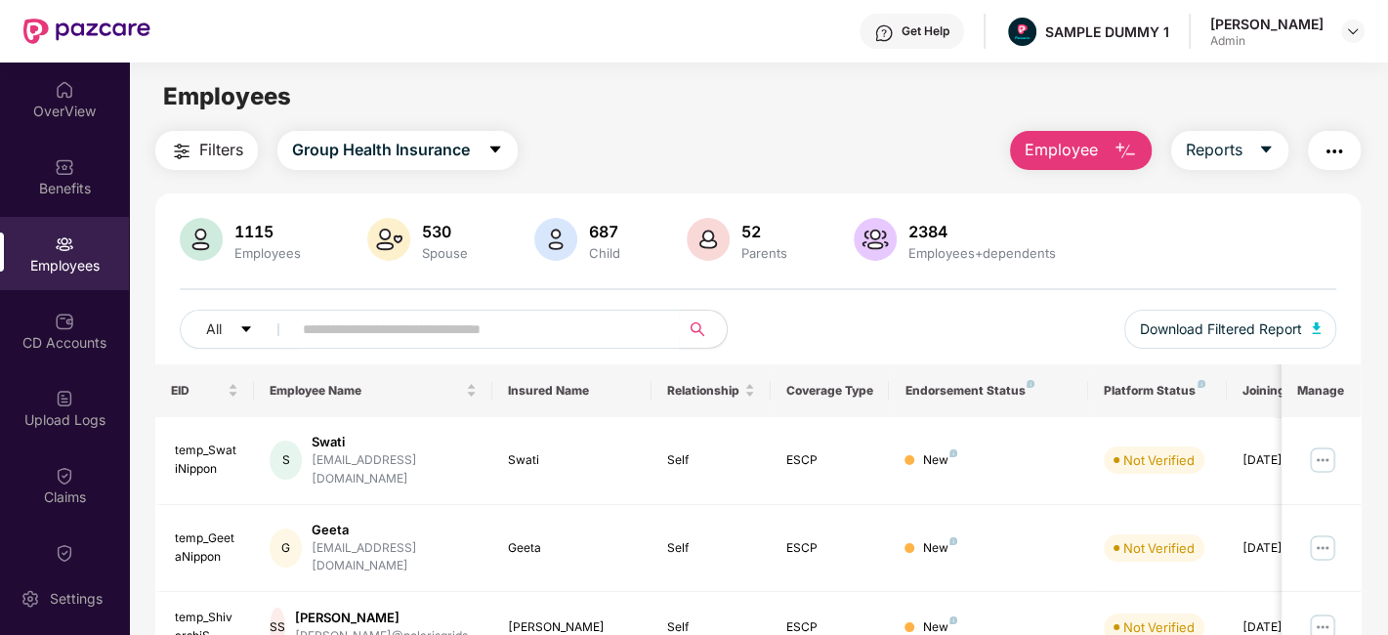
click at [827, 92] on div "Employees" at bounding box center [758, 96] width 1258 height 37
click at [56, 316] on img at bounding box center [65, 322] width 20 height 20
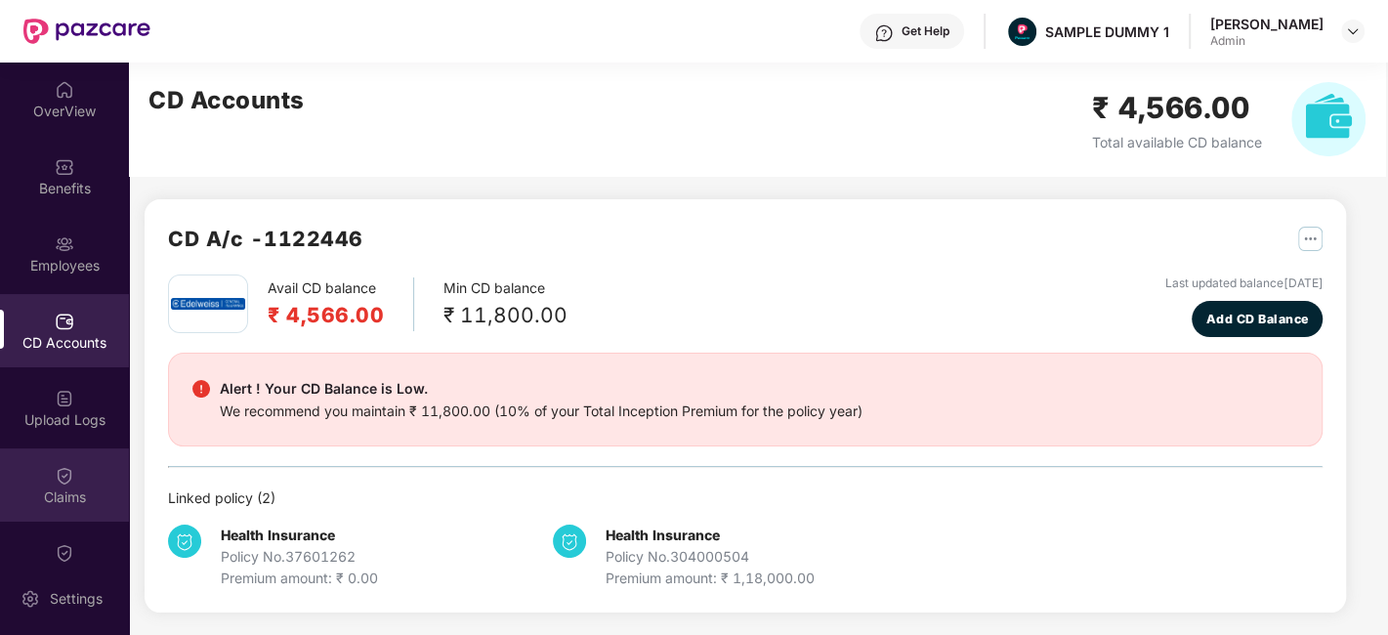
click at [55, 472] on img at bounding box center [65, 476] width 20 height 20
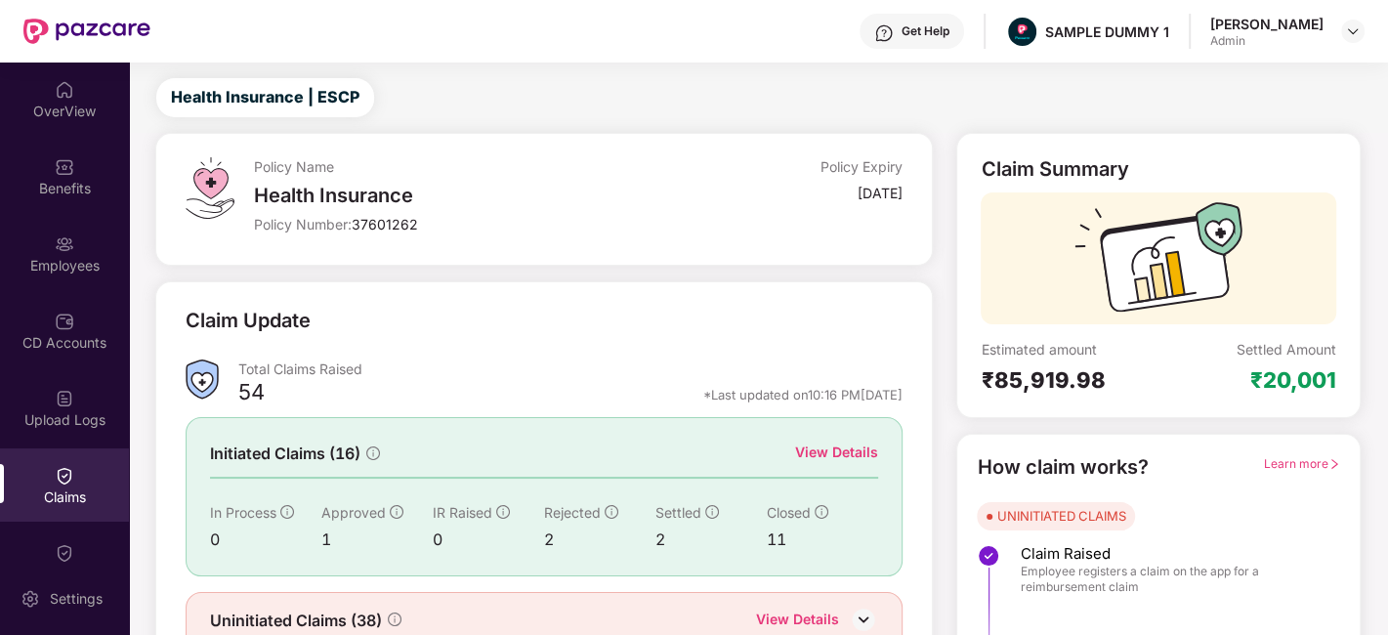
scroll to position [128, 0]
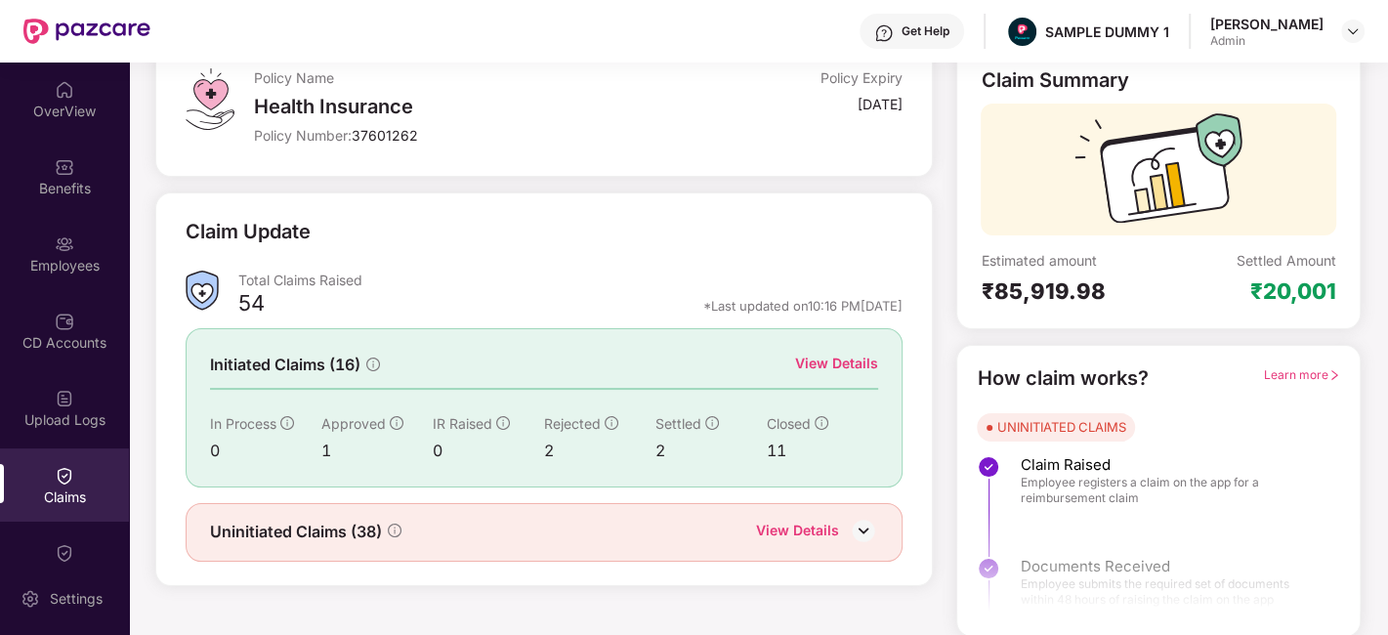
click at [828, 355] on div "View Details" at bounding box center [836, 363] width 83 height 21
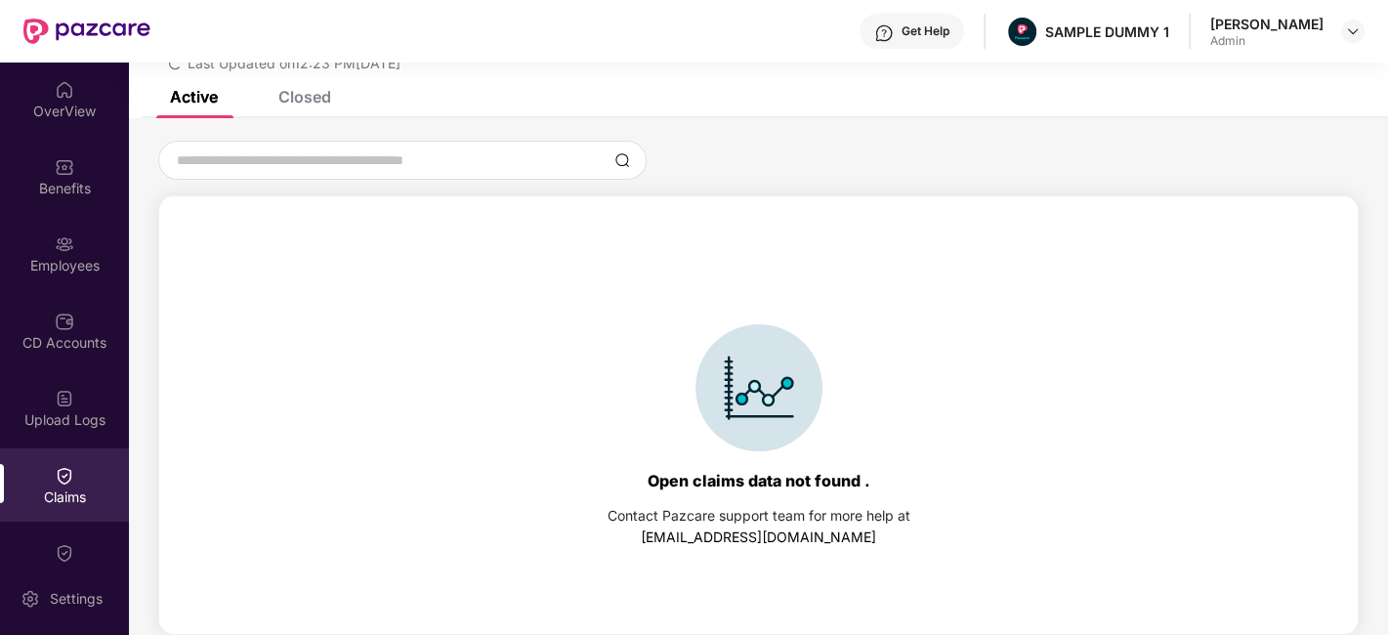
scroll to position [83, 0]
click at [828, 355] on div at bounding box center [758, 388] width 303 height 127
click at [322, 90] on div "List of Initiated Claims Last Updated on 10:16 PM, 23 Sep 2025" at bounding box center [758, 35] width 1259 height 112
click at [323, 104] on div "Closed" at bounding box center [304, 98] width 53 height 20
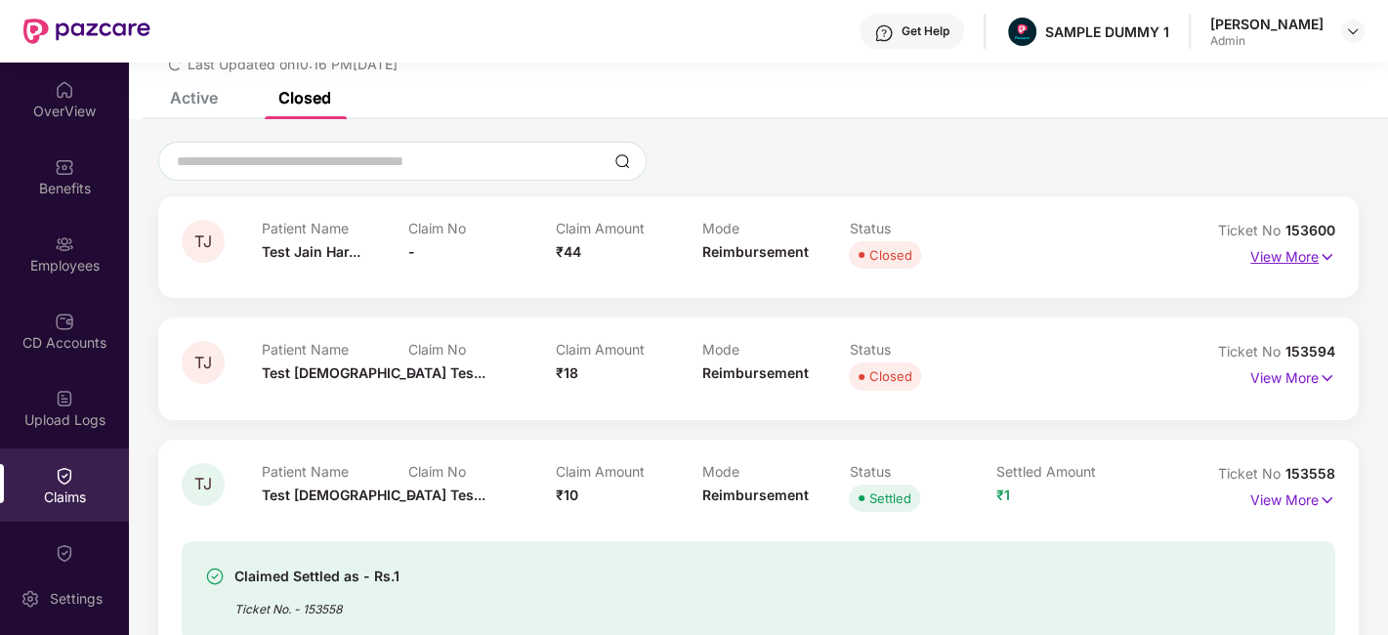
click at [1318, 249] on img at bounding box center [1326, 256] width 17 height 21
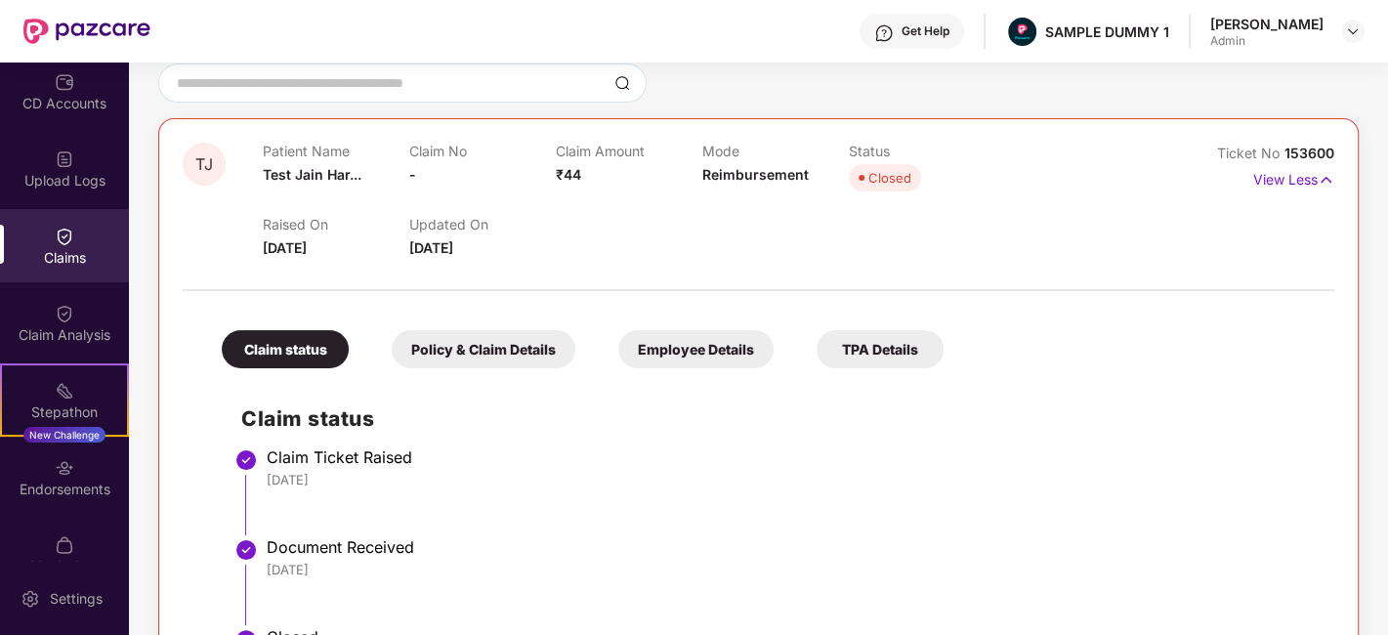
scroll to position [240, 0]
click at [69, 324] on div "Claim Analysis" at bounding box center [64, 334] width 129 height 20
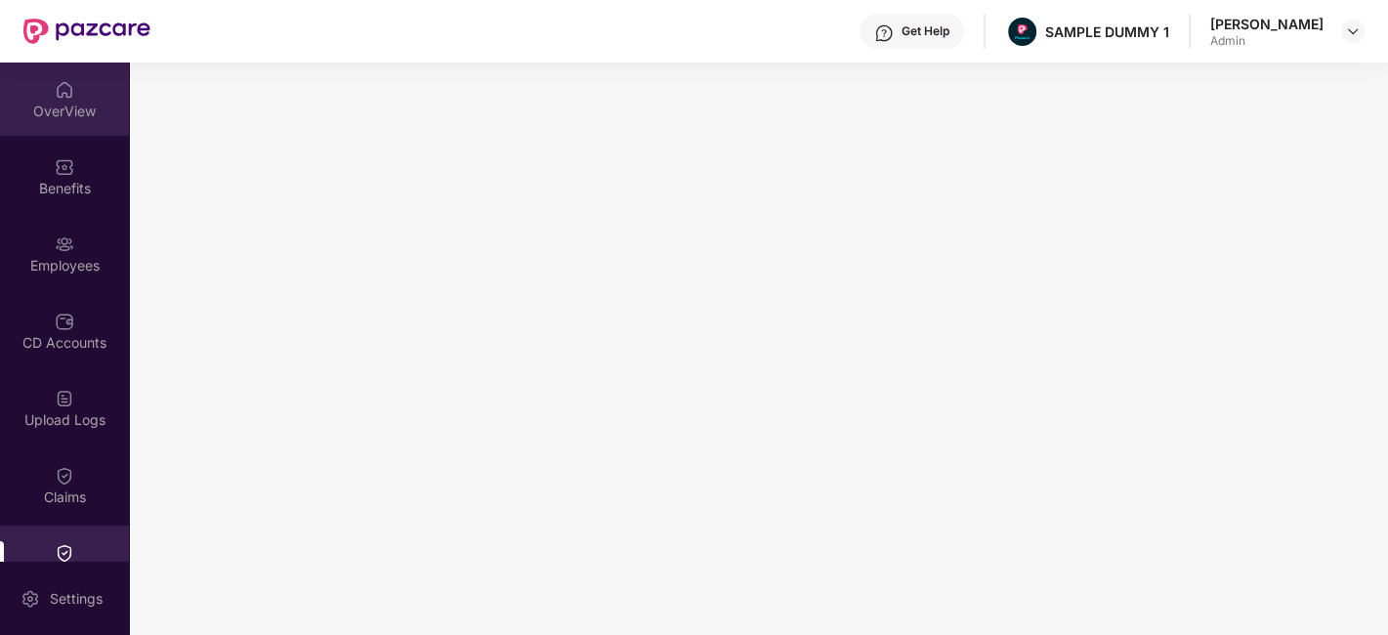
click at [41, 118] on div "OverView" at bounding box center [64, 112] width 129 height 20
